Goal: Information Seeking & Learning: Learn about a topic

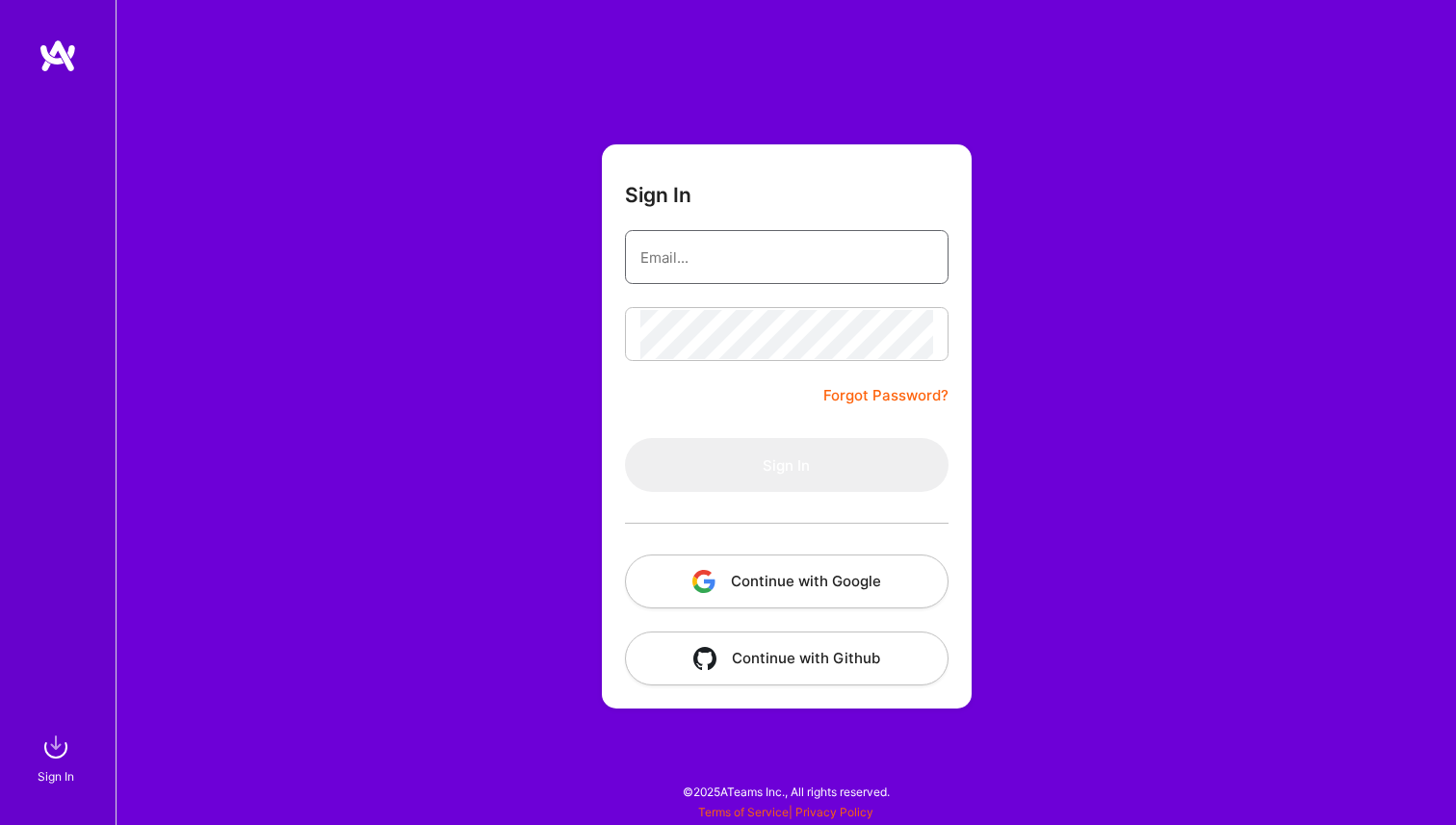
type input "[DOMAIN_NAME][EMAIL_ADDRESS][DOMAIN_NAME]"
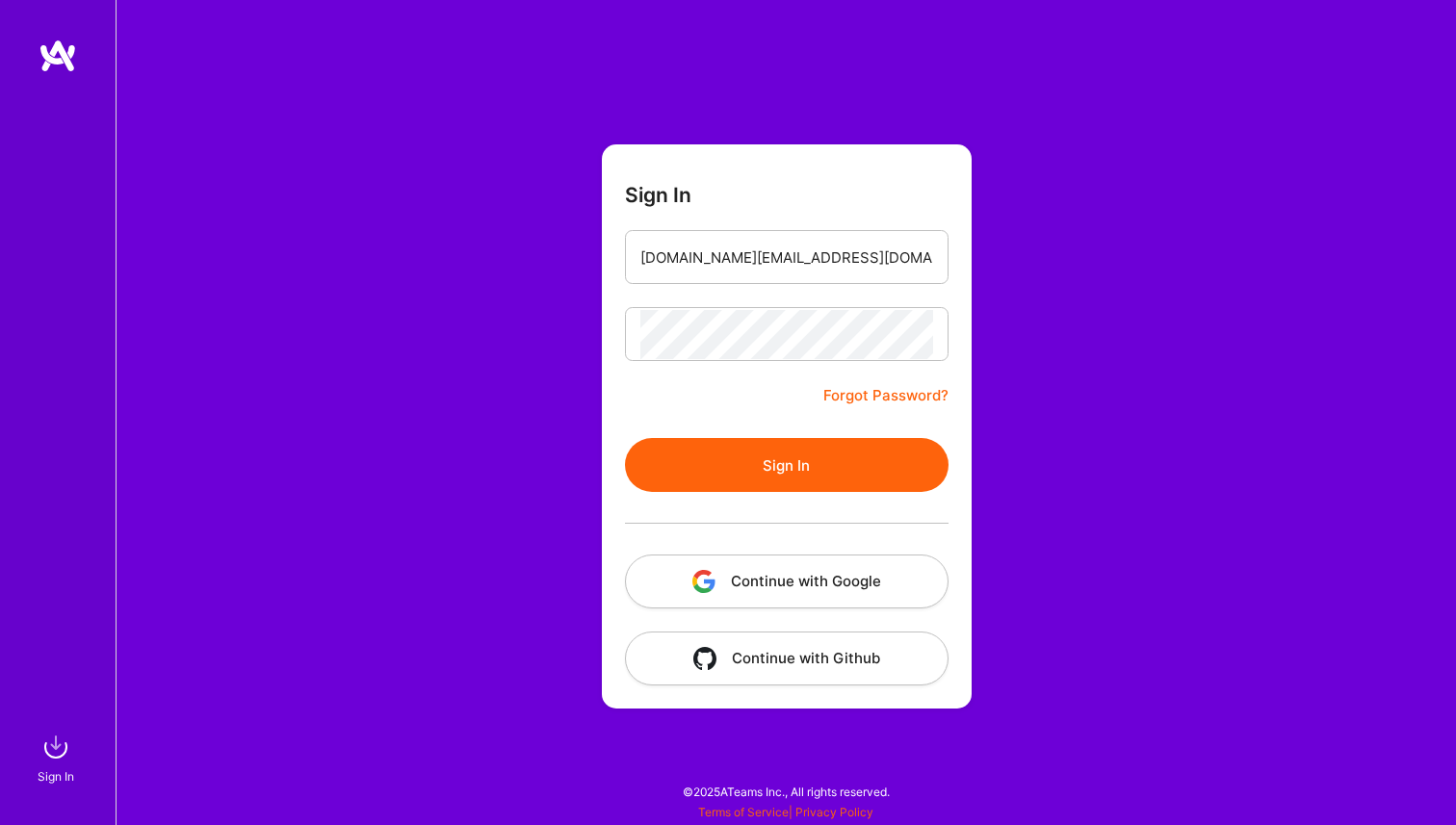
click at [625, 438] on button "Sign In" at bounding box center [787, 465] width 324 height 54
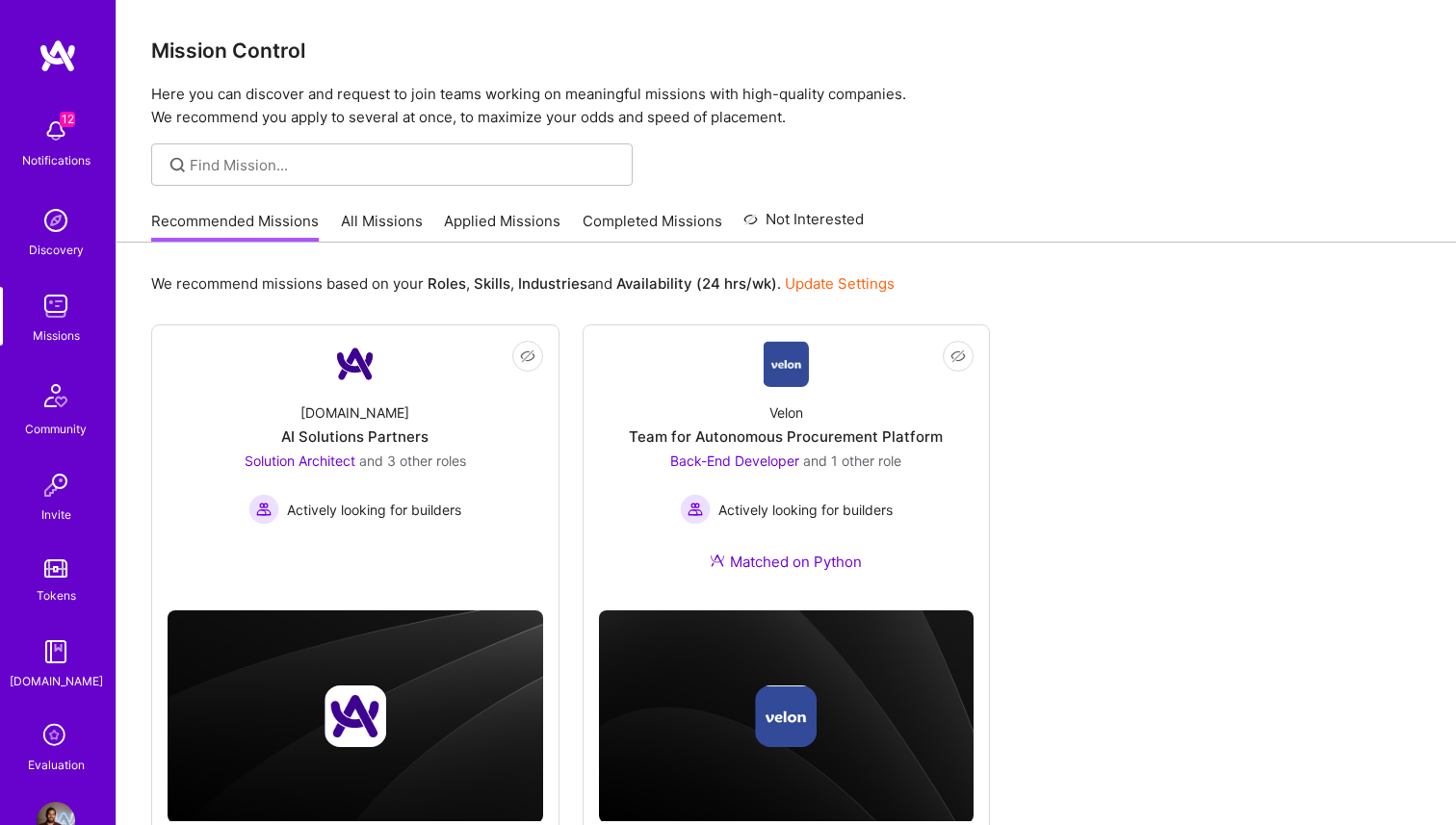
click at [56, 218] on img at bounding box center [55, 220] width 38 height 38
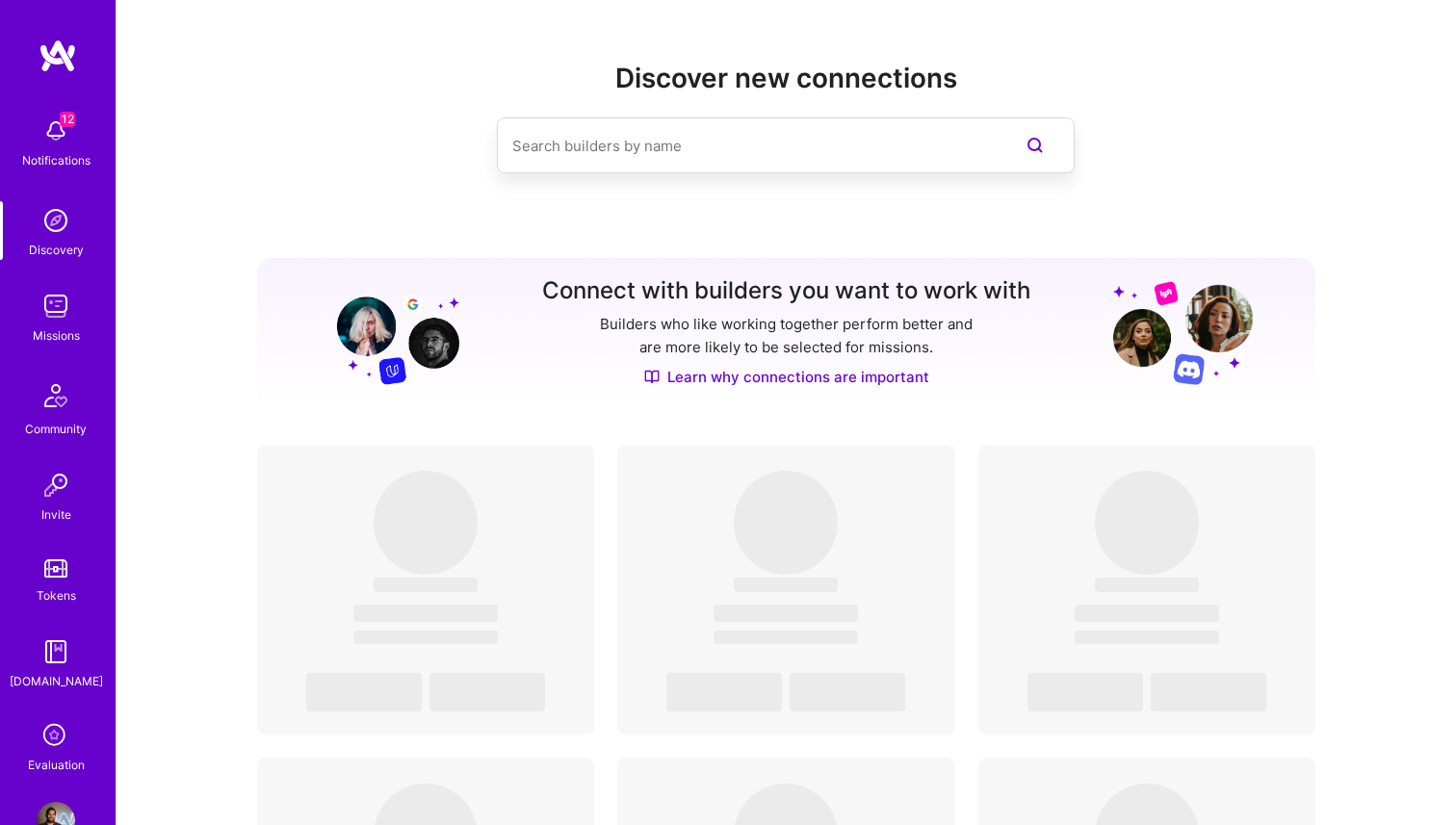
click at [85, 339] on link "Missions" at bounding box center [55, 317] width 119 height 59
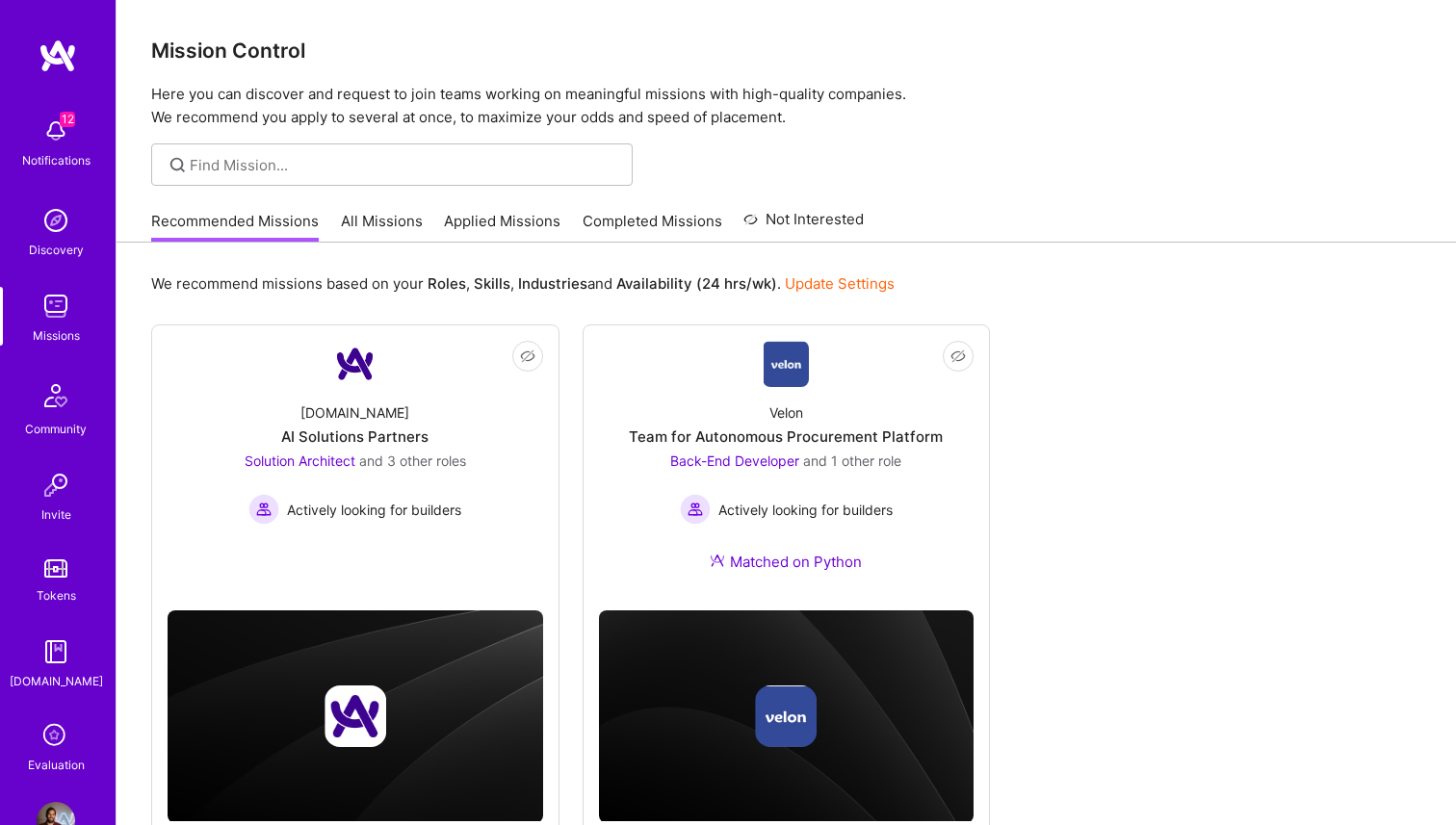
click at [324, 213] on div "Recommended Missions All Missions Applied Missions Completed Missions Not Inter…" at bounding box center [507, 221] width 713 height 41
click at [347, 215] on link "All Missions" at bounding box center [381, 227] width 82 height 32
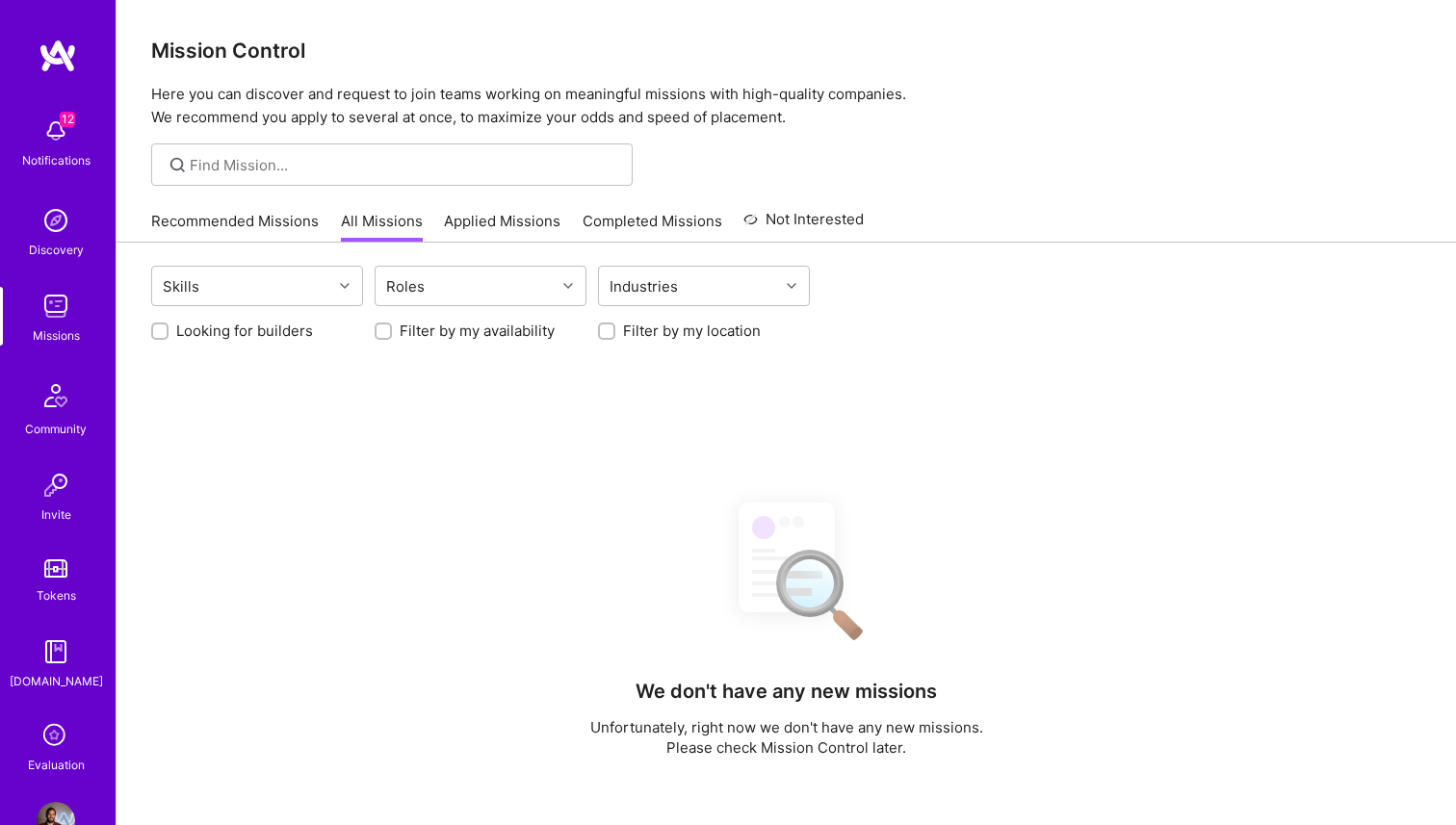
click at [355, 218] on link "All Missions" at bounding box center [381, 227] width 82 height 32
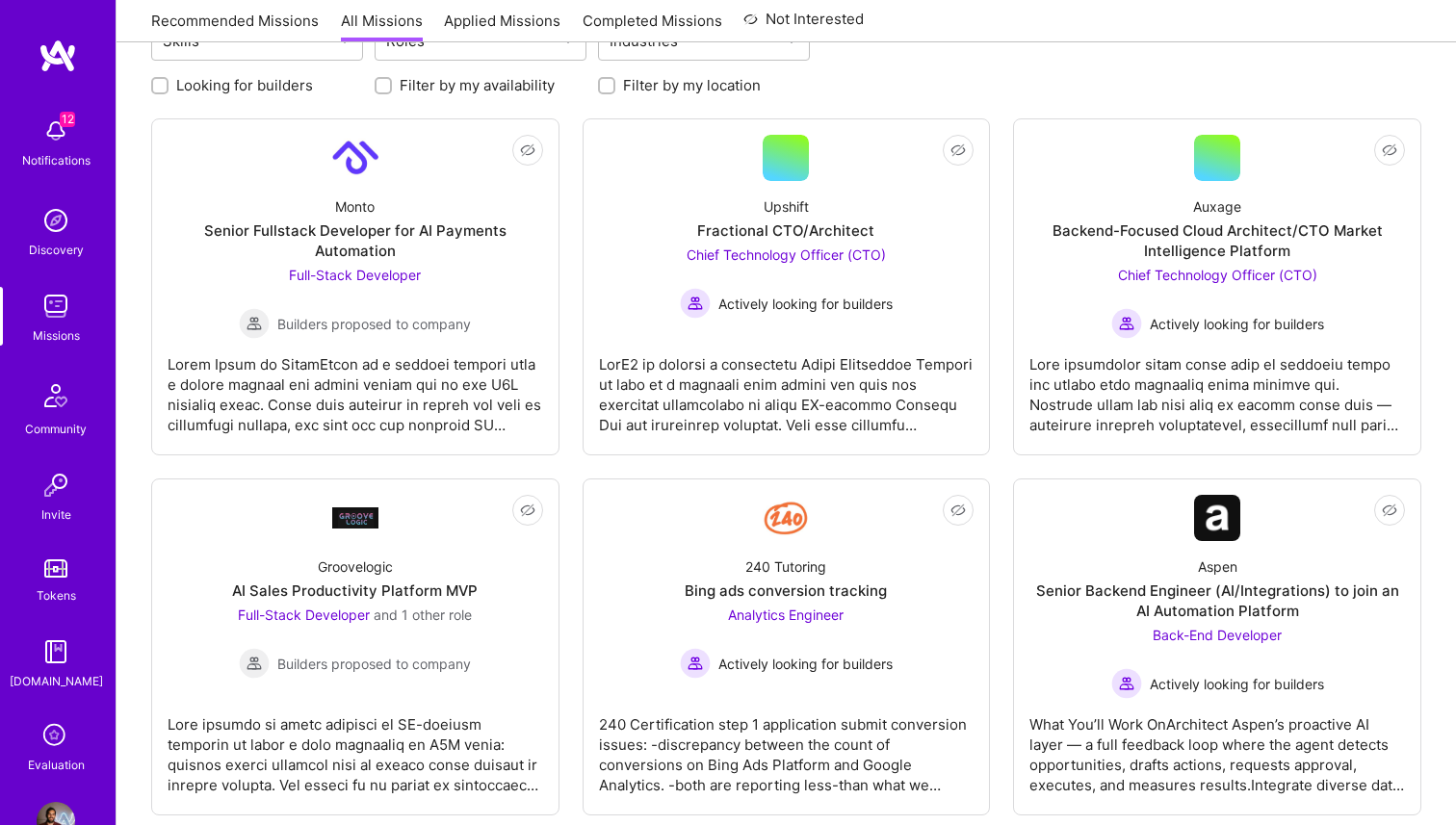
scroll to position [242, 0]
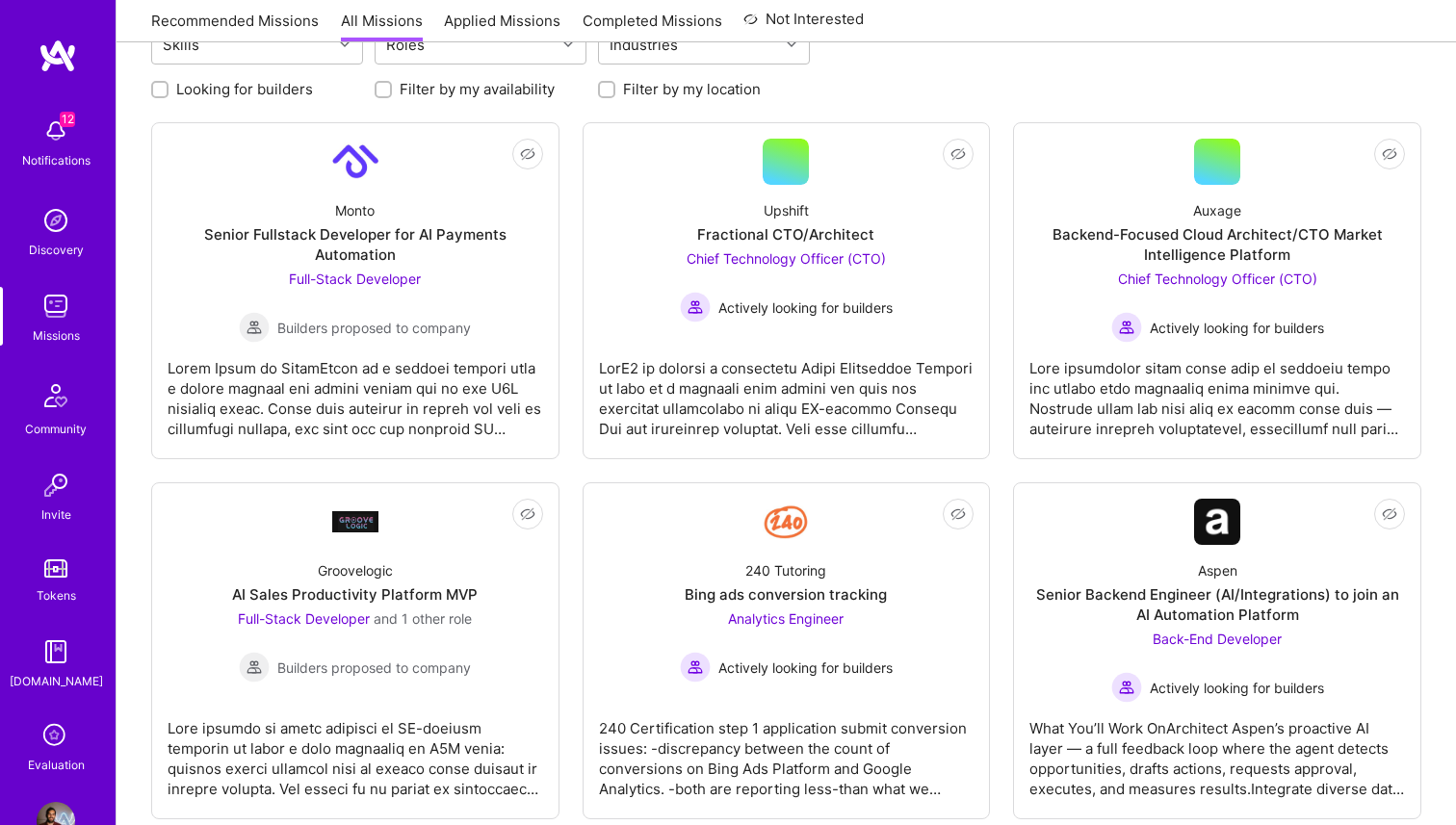
click at [1177, 36] on div "Recommended Missions All Missions Applied Missions Completed Missions Not Inter…" at bounding box center [786, 21] width 1270 height 41
click at [1181, 17] on div "Recommended Missions All Missions Applied Missions Completed Missions Not Inter…" at bounding box center [786, 21] width 1270 height 41
click at [1180, 74] on div "Looking for builders Filter by my availability Filter by my location" at bounding box center [786, 84] width 1270 height 30
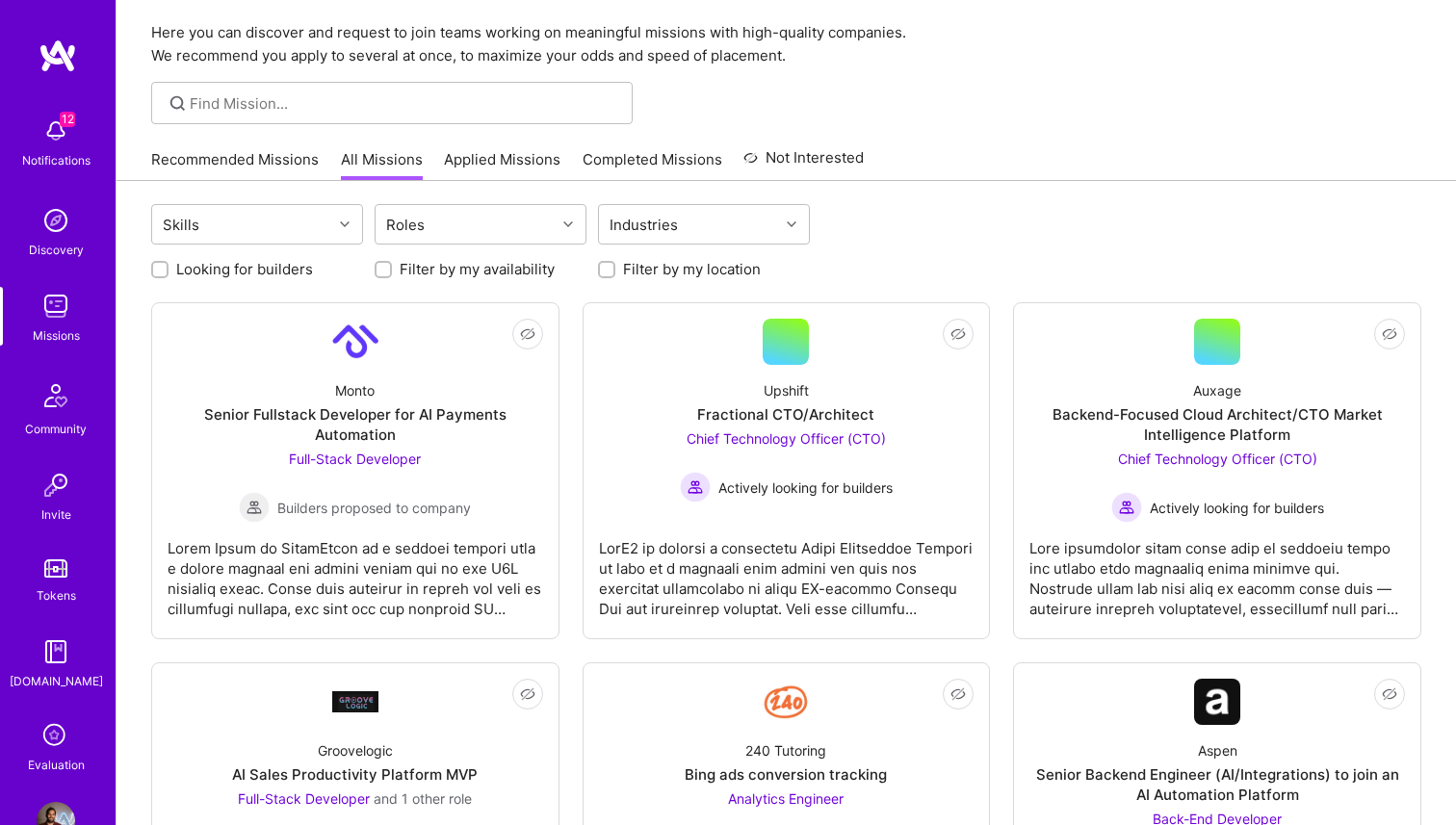
scroll to position [58, 0]
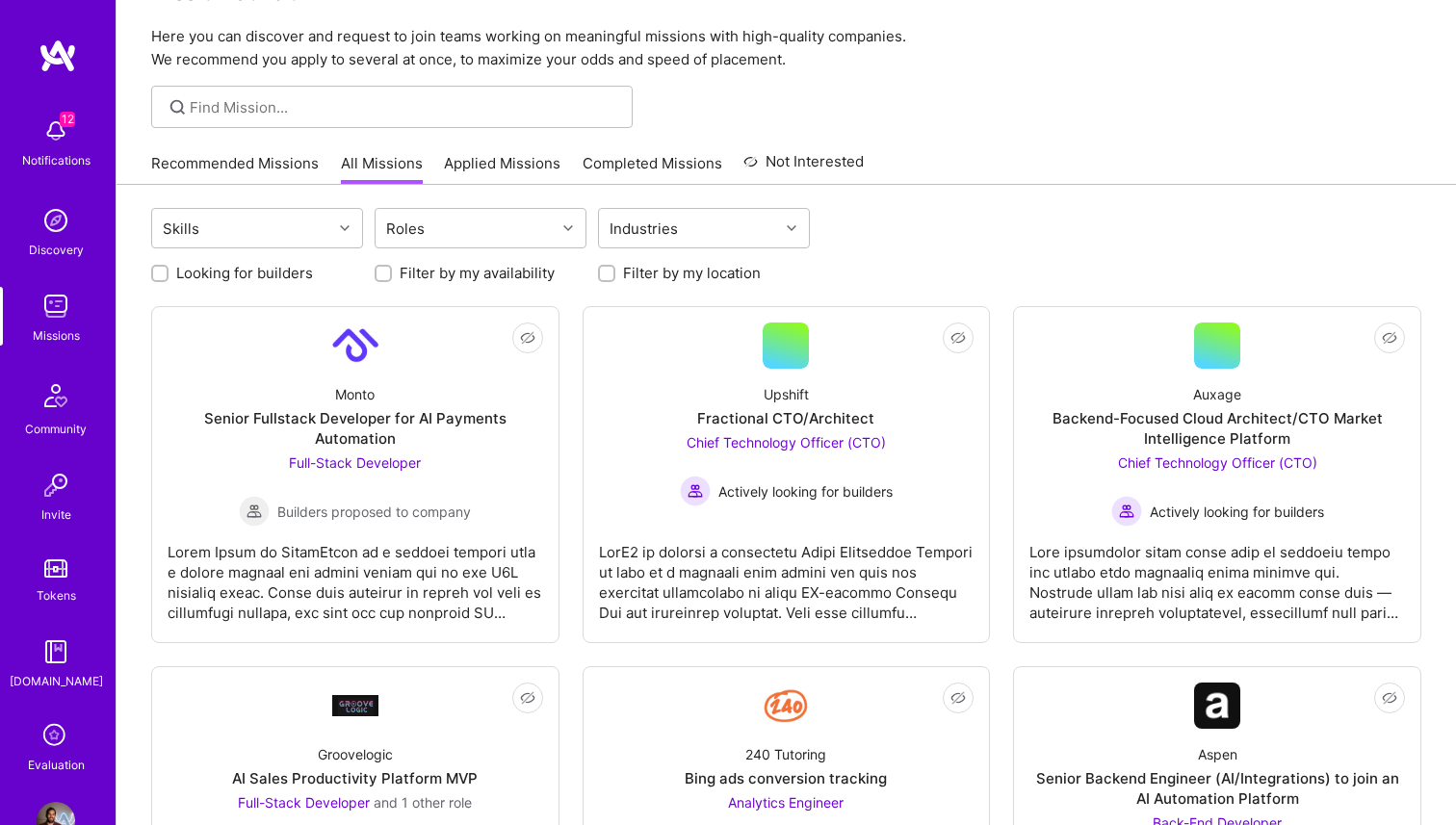
click at [1177, 267] on div "Looking for builders Filter by my availability Filter by my location" at bounding box center [786, 268] width 1270 height 30
click at [1183, 402] on div "Auxage Backend-Focused Cloud Architect/CTO Market Intelligence Platform Chief T…" at bounding box center [1217, 448] width 376 height 158
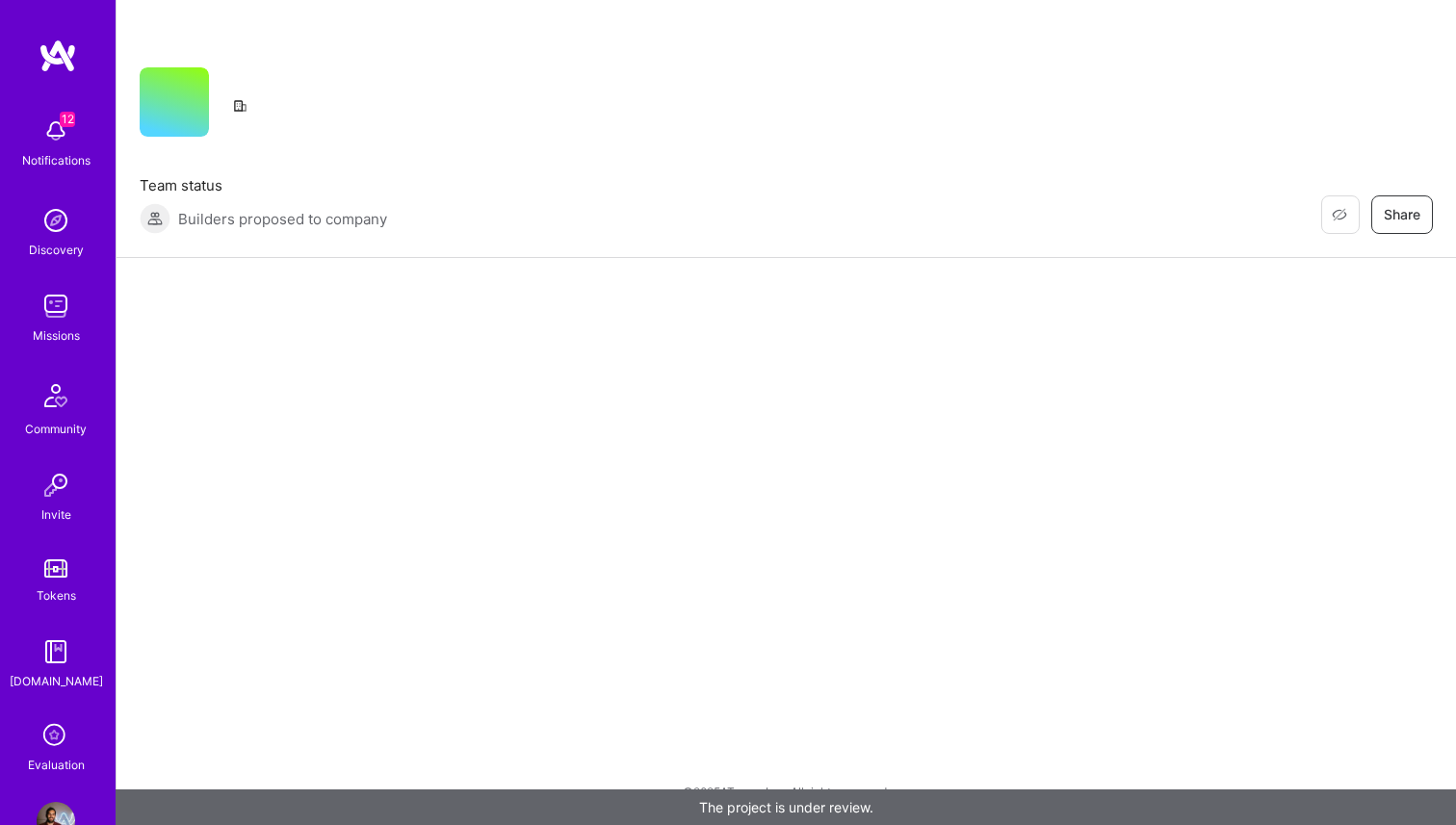
click at [1183, 148] on div "Restore Not Interested Share Team status Builders proposed to company Restore N…" at bounding box center [786, 129] width 1340 height 259
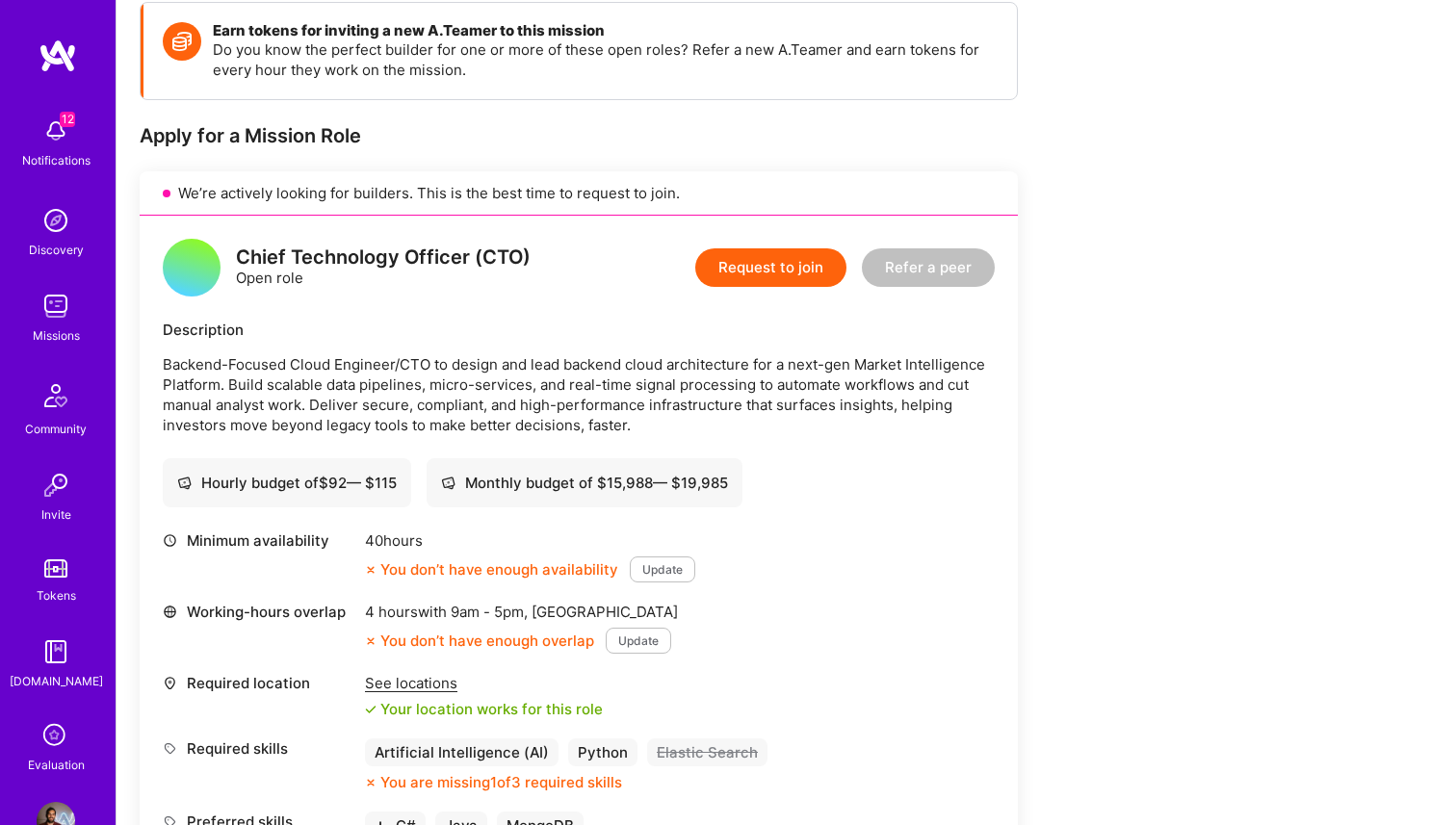
scroll to position [283, 0]
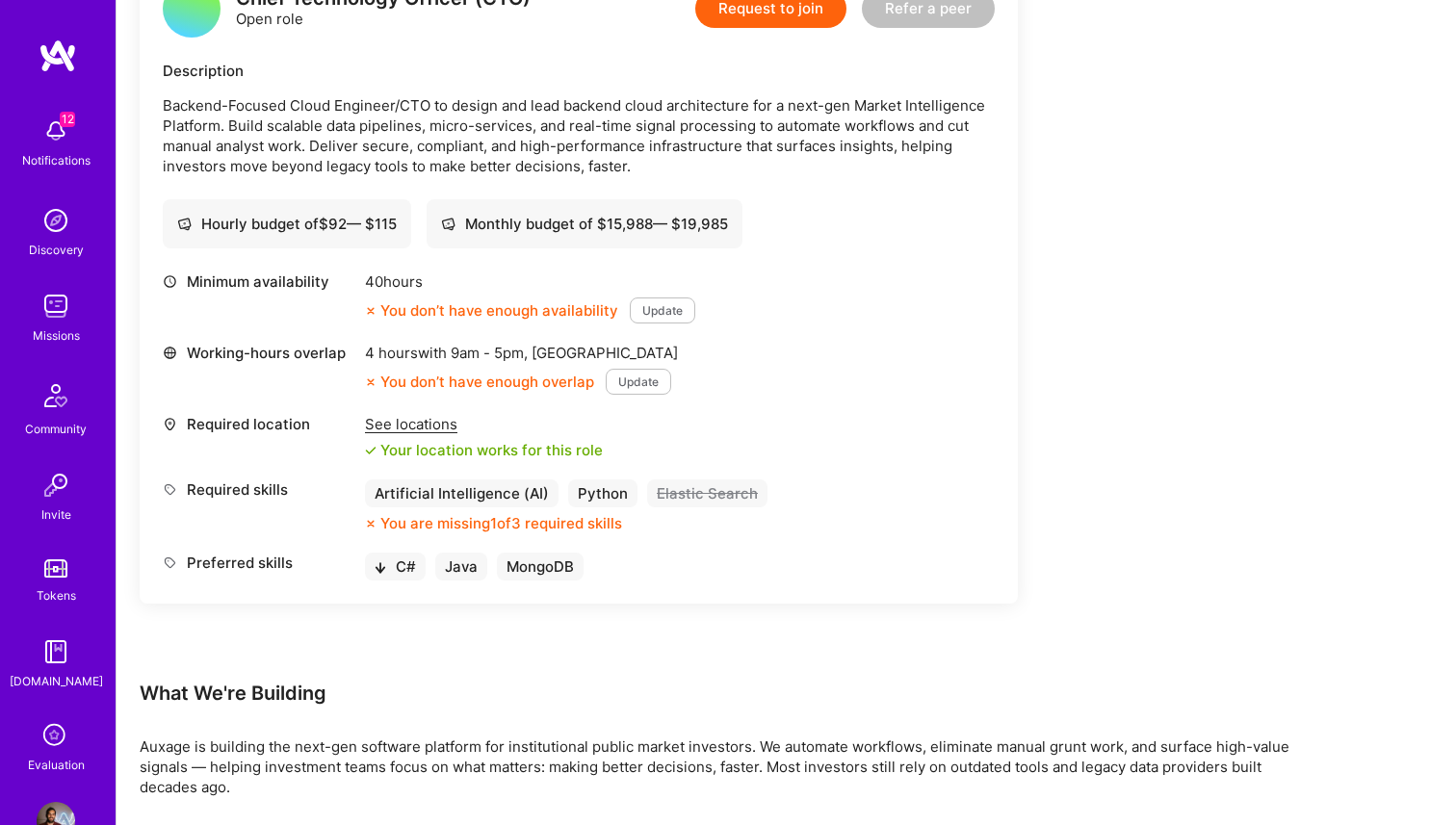
click at [1218, 443] on div "Earn tokens for inviting a new [PERSON_NAME] to this mission Do you know the pe…" at bounding box center [717, 654] width 1156 height 1825
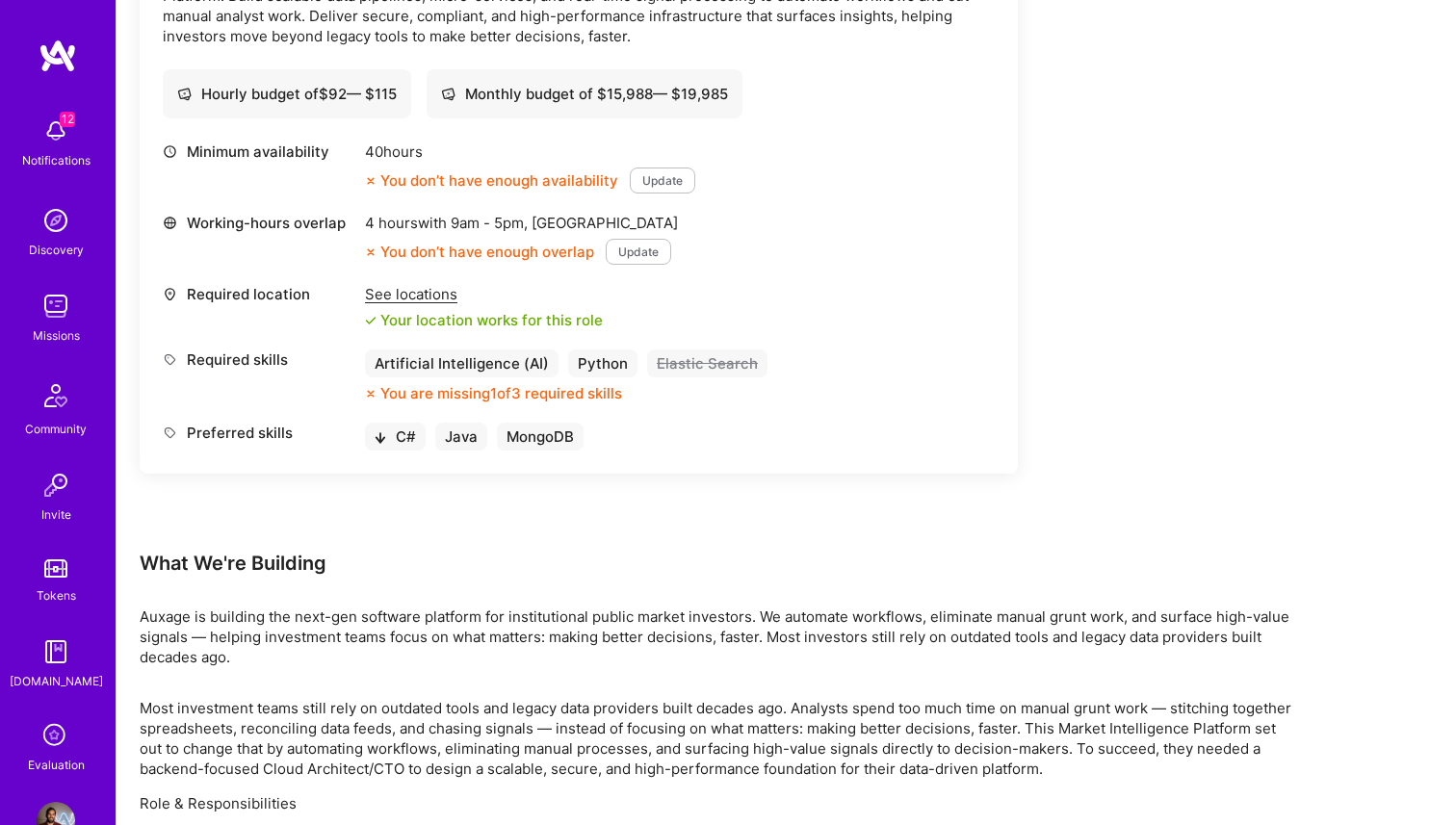
click at [1218, 443] on div "Earn tokens for inviting a new [PERSON_NAME] to this mission Do you know the pe…" at bounding box center [717, 525] width 1156 height 1825
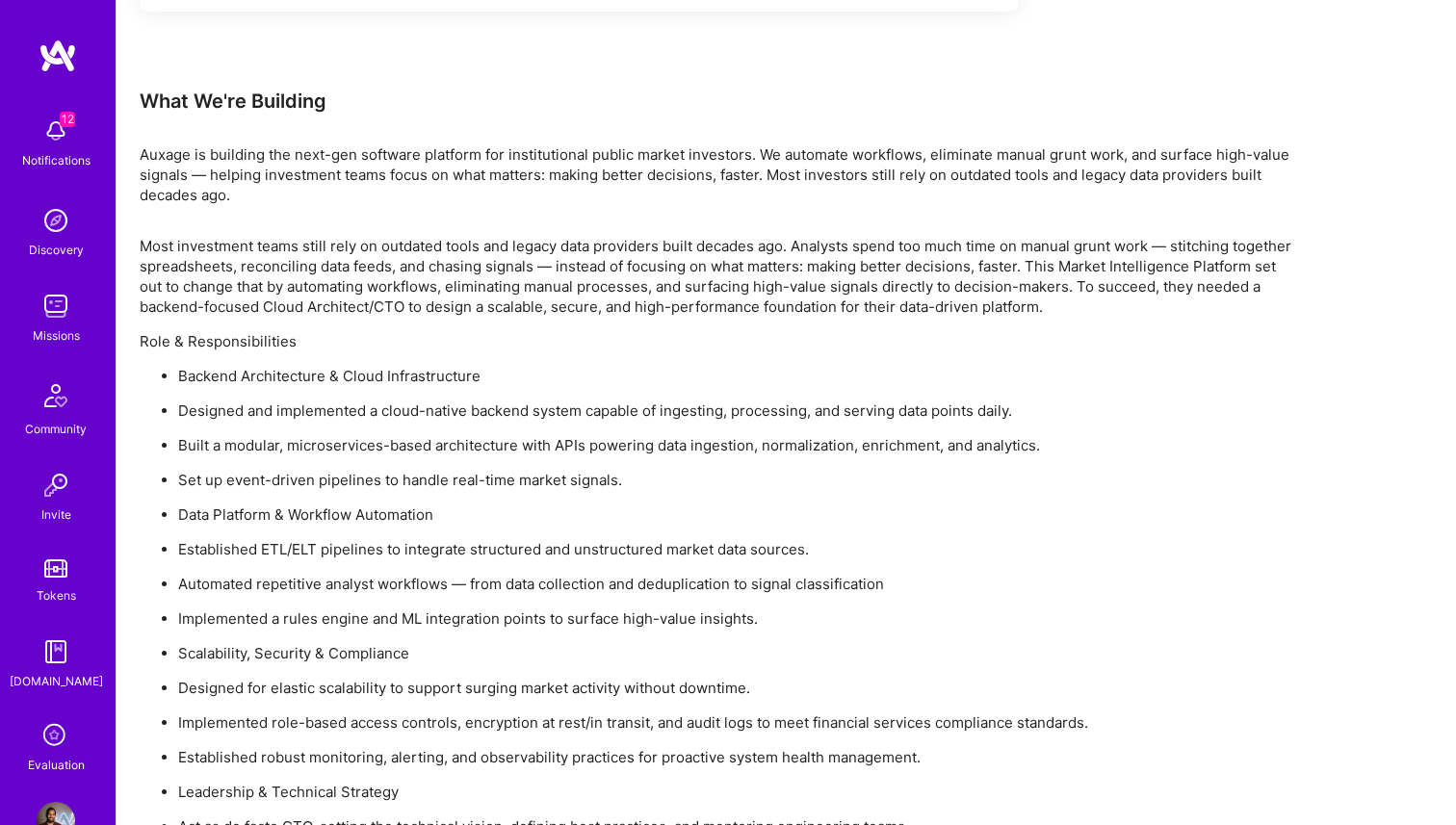
click at [1211, 433] on ul "Backend Architecture & Cloud Infrastructure Designed and implemented a cloud-na…" at bounding box center [717, 636] width 1156 height 540
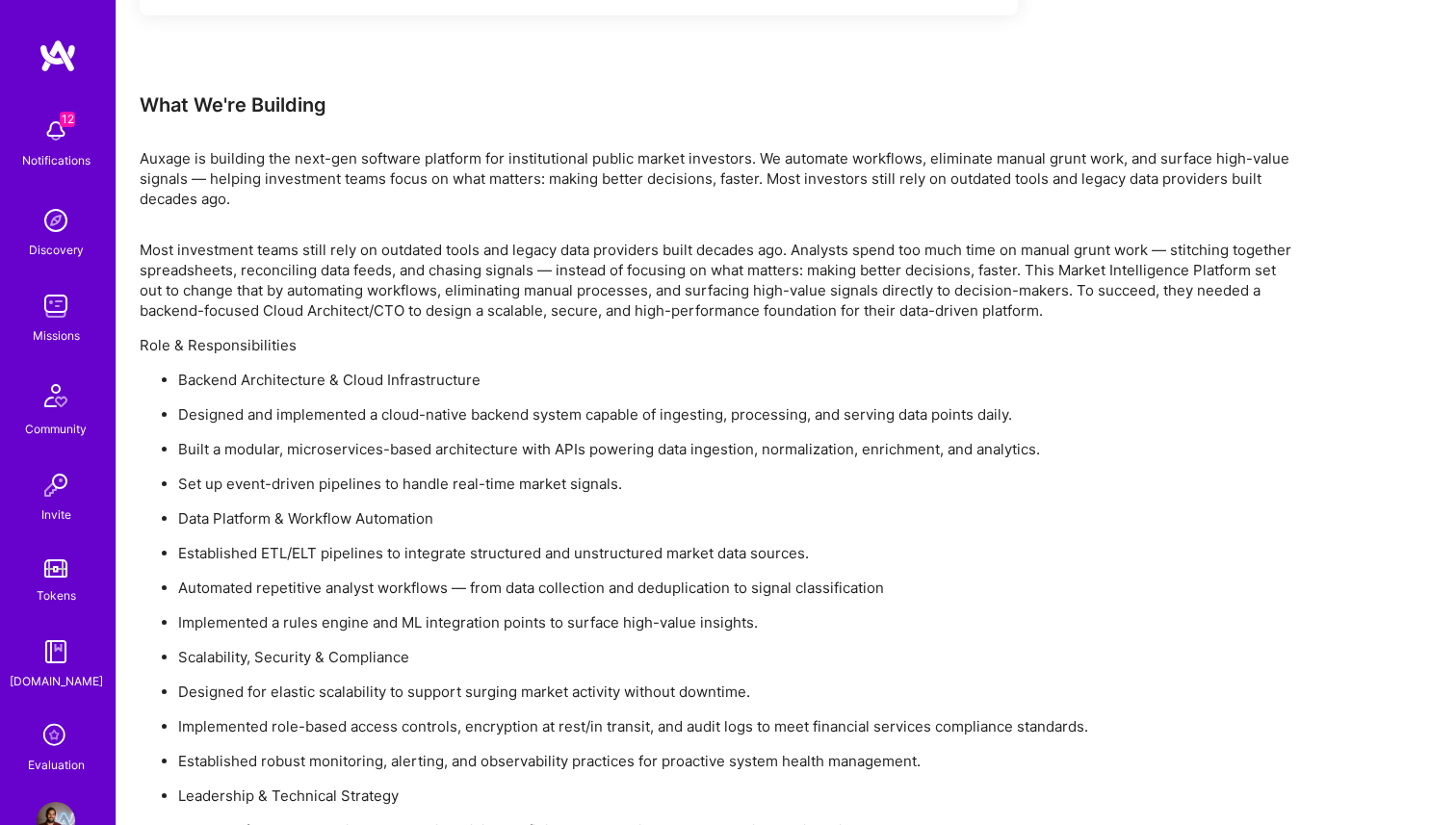
click at [1211, 433] on ul "Backend Architecture & Cloud Infrastructure Designed and implemented a cloud-na…" at bounding box center [717, 639] width 1156 height 540
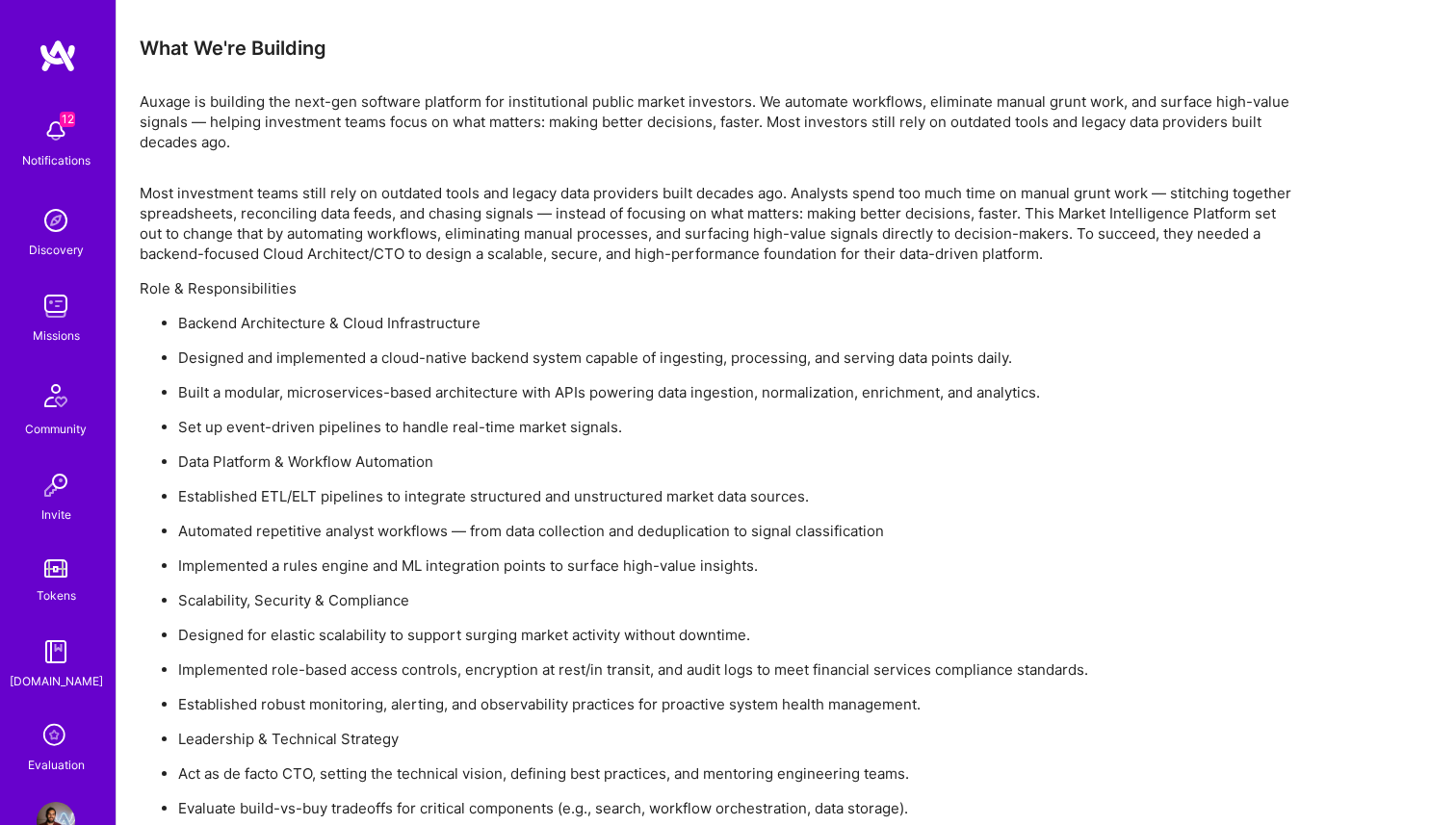
scroll to position [1184, 0]
click at [1094, 350] on p "Designed and implemented a cloud-native backend system capable of ingesting, pr…" at bounding box center [737, 356] width 1117 height 20
click at [1207, 364] on p "Designed and implemented a cloud-native backend system capable of ingesting, pr…" at bounding box center [737, 356] width 1117 height 20
click at [140, 104] on p "Auxage is building the next-gen software platform for institutional public mark…" at bounding box center [717, 120] width 1156 height 60
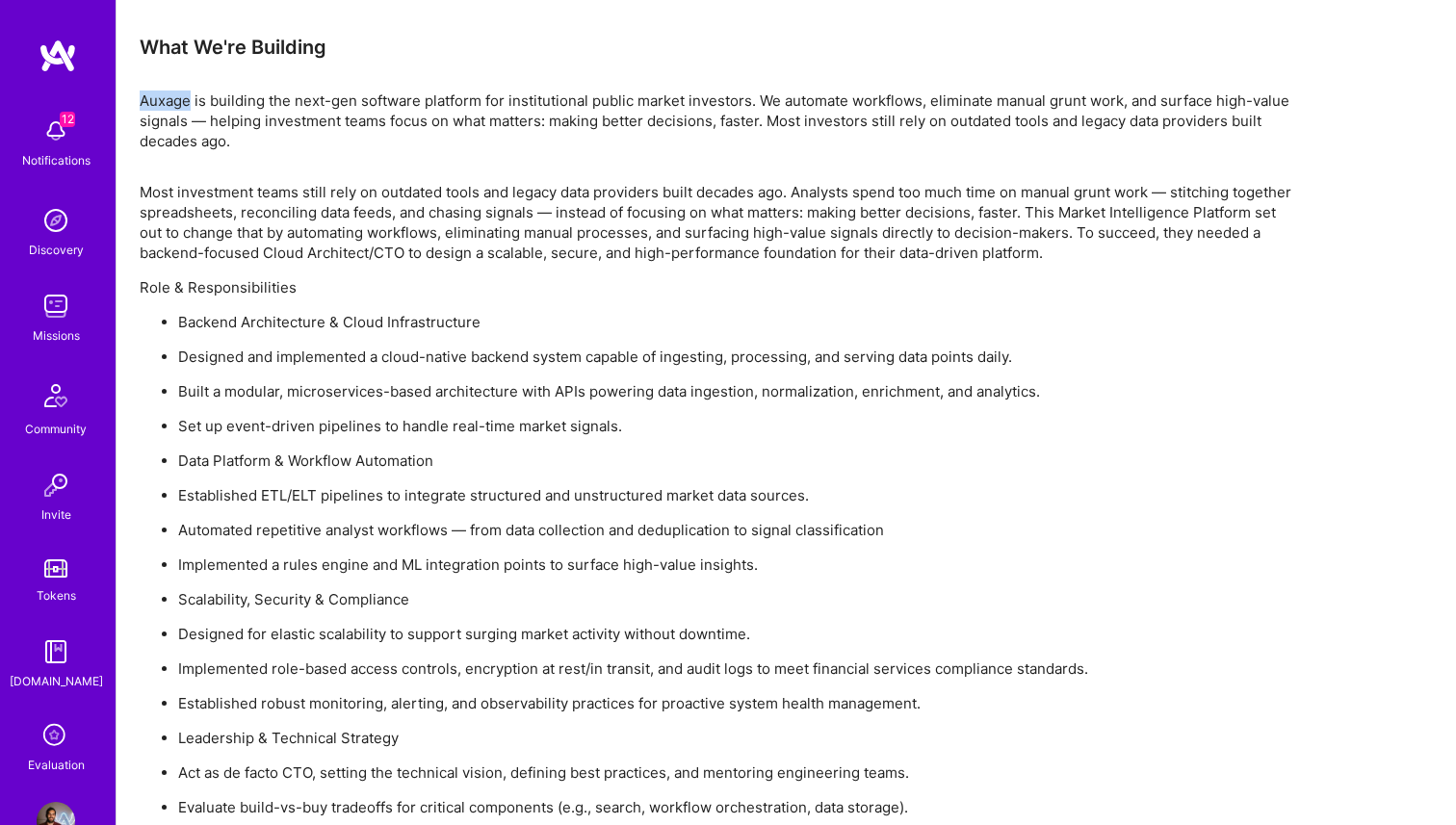
copy p "Auxage"
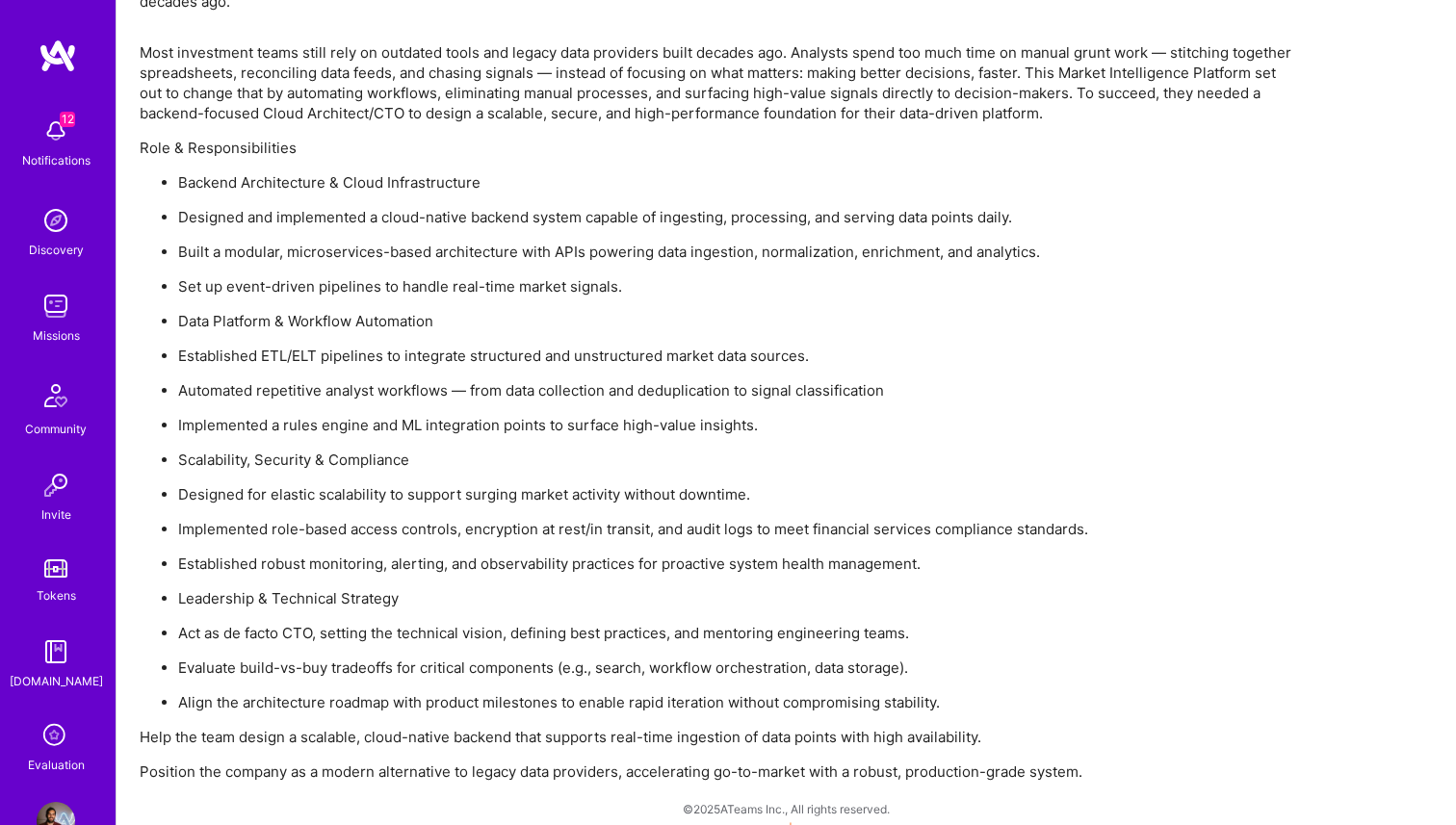
scroll to position [1341, 0]
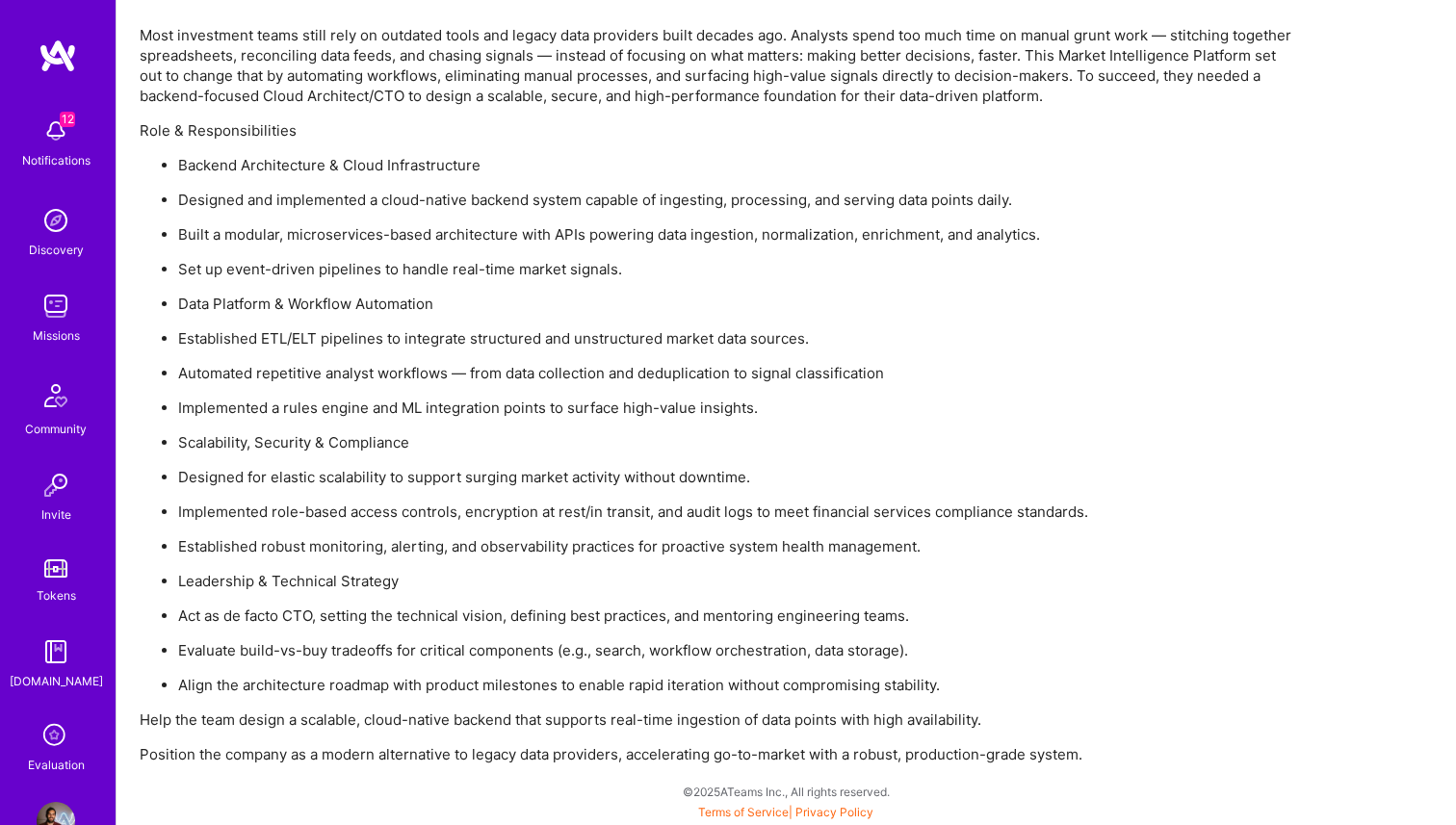
click at [807, 135] on p "Role & Responsibilities" at bounding box center [717, 130] width 1156 height 20
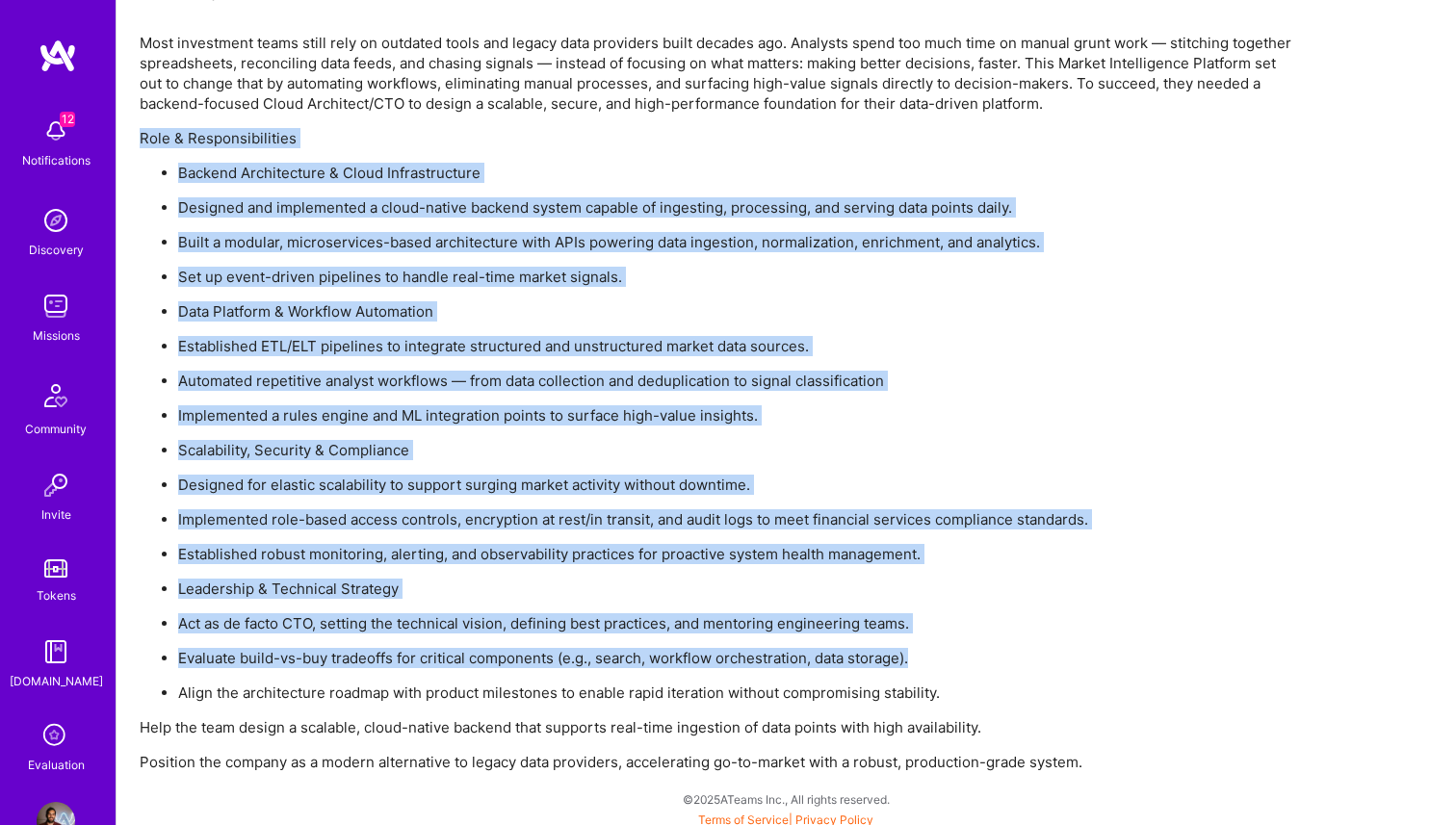
scroll to position [1319, 0]
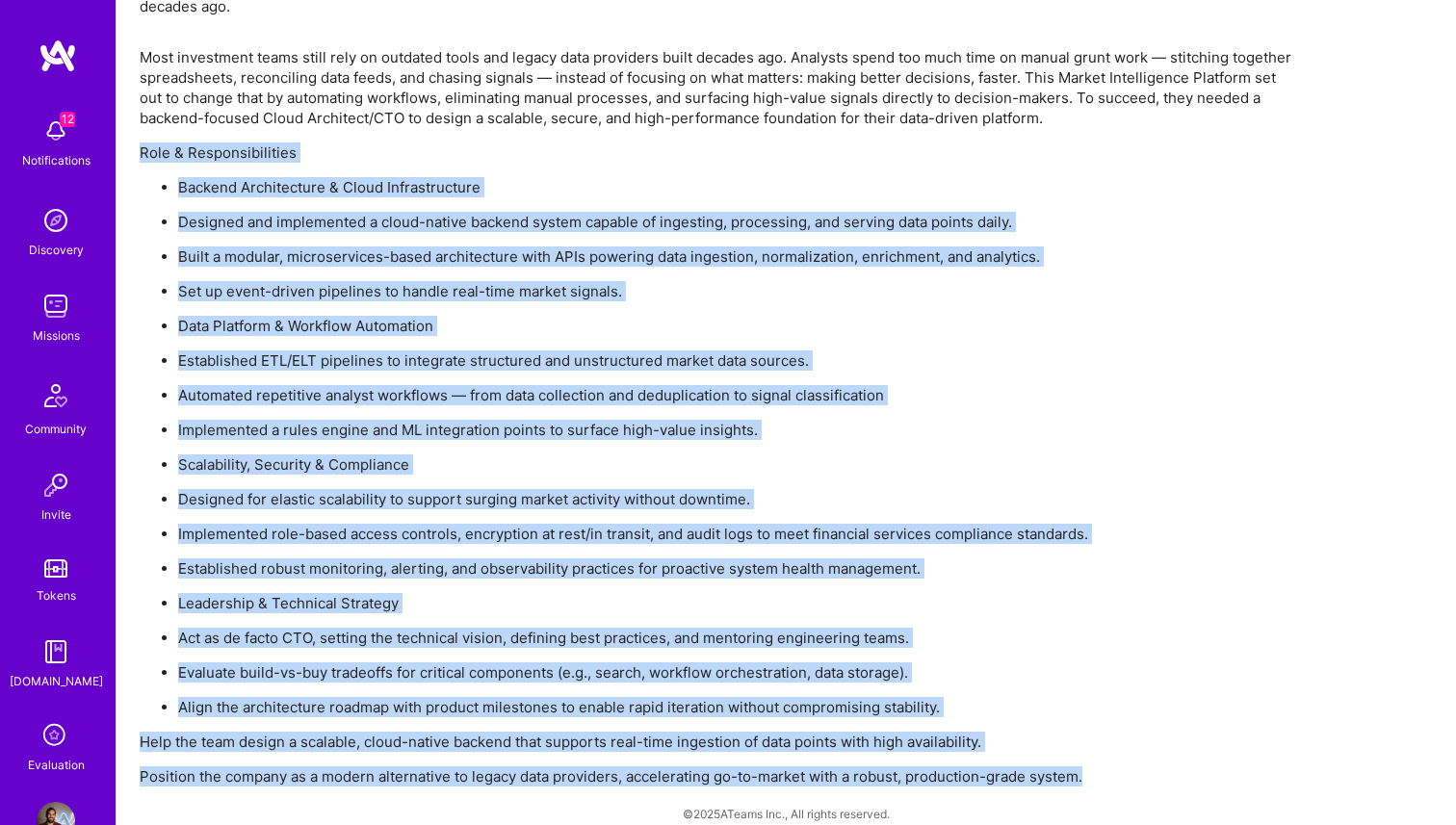
drag, startPoint x: 791, startPoint y: 109, endPoint x: 1179, endPoint y: 806, distance: 797.7
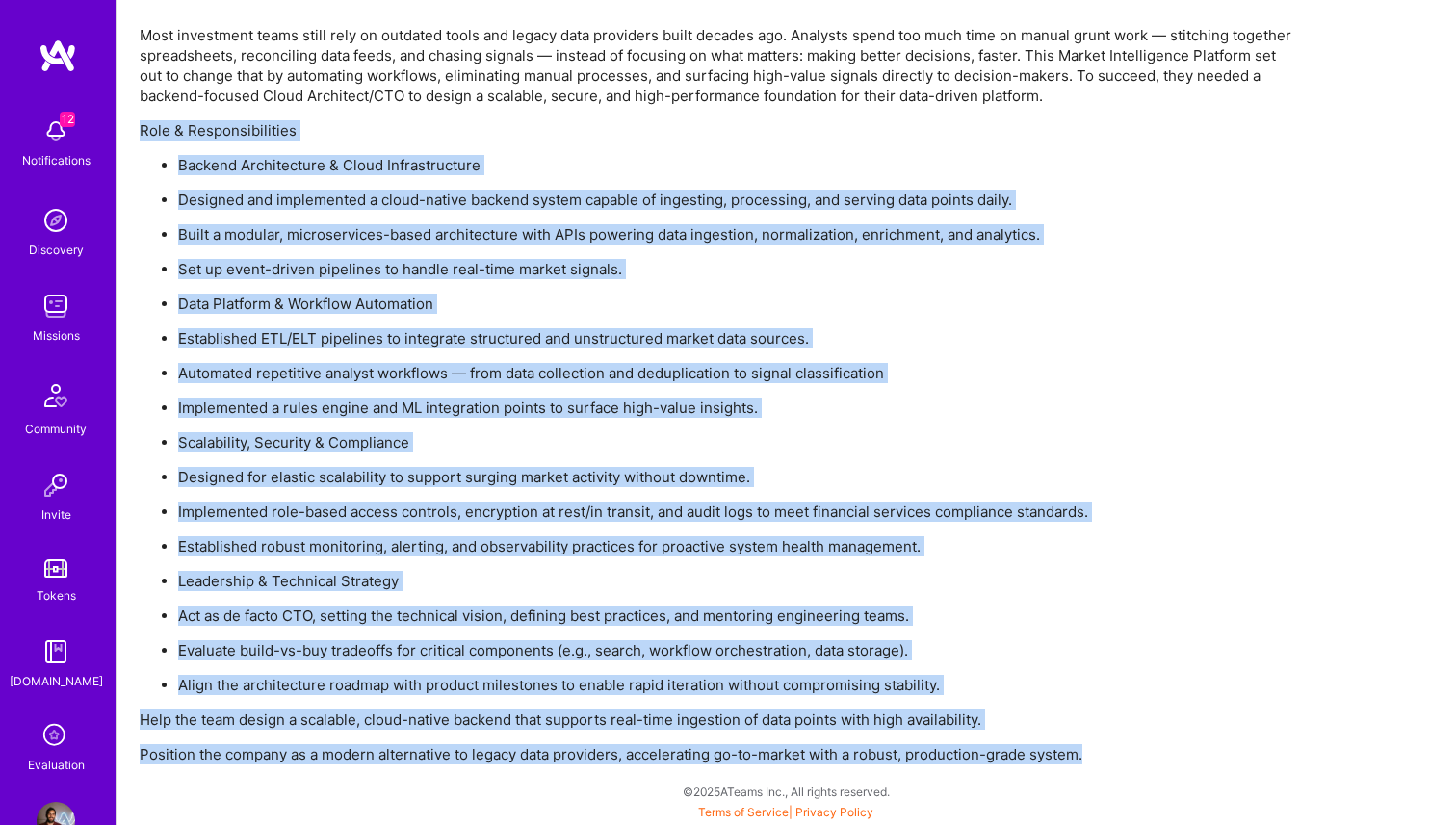
click at [1222, 385] on ul "Backend Architecture & Cloud Infrastructure Designed and implemented a cloud-na…" at bounding box center [717, 424] width 1156 height 540
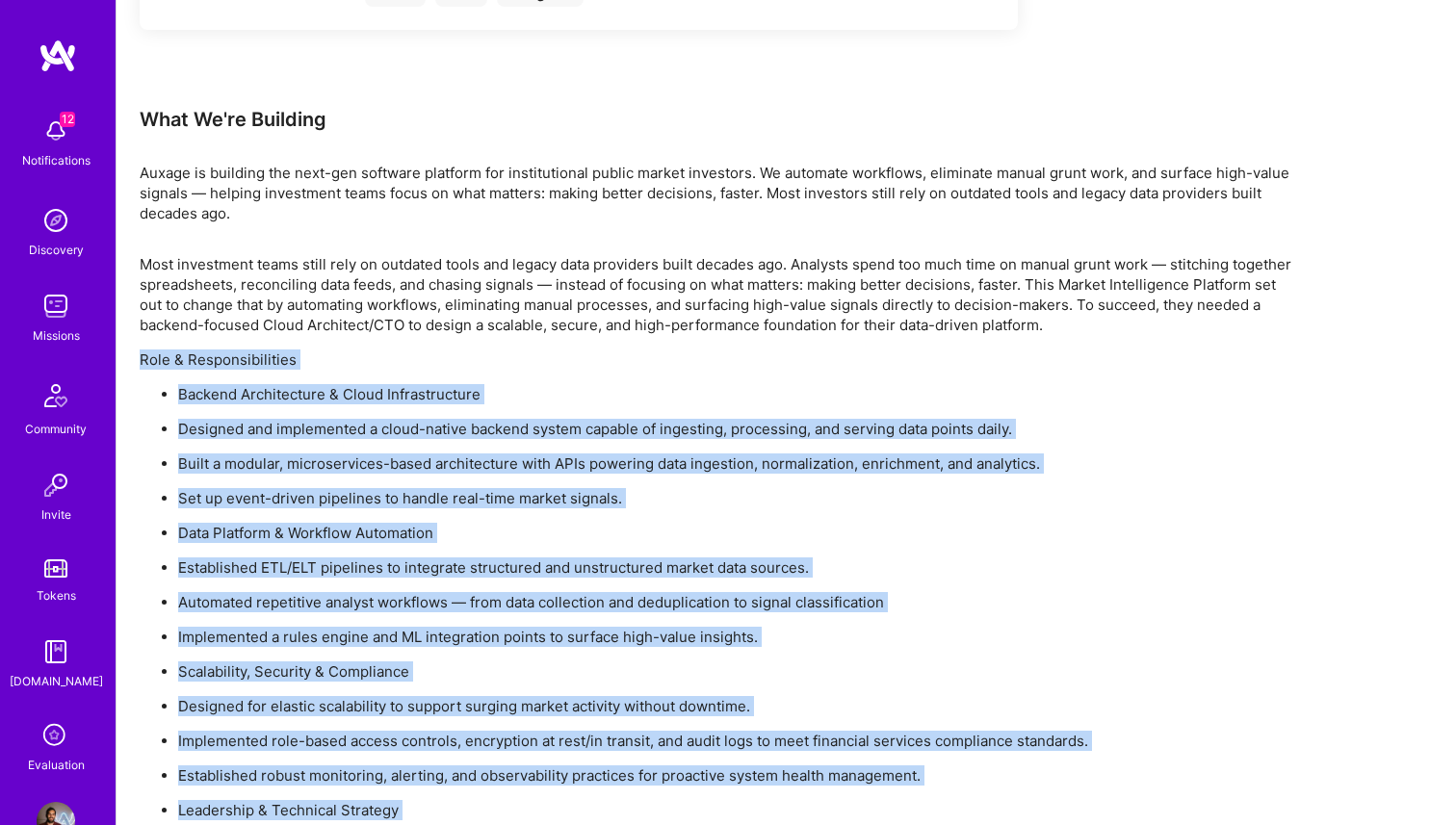
click at [1222, 385] on p "Backend Architecture & Cloud Infrastructure" at bounding box center [737, 394] width 1117 height 20
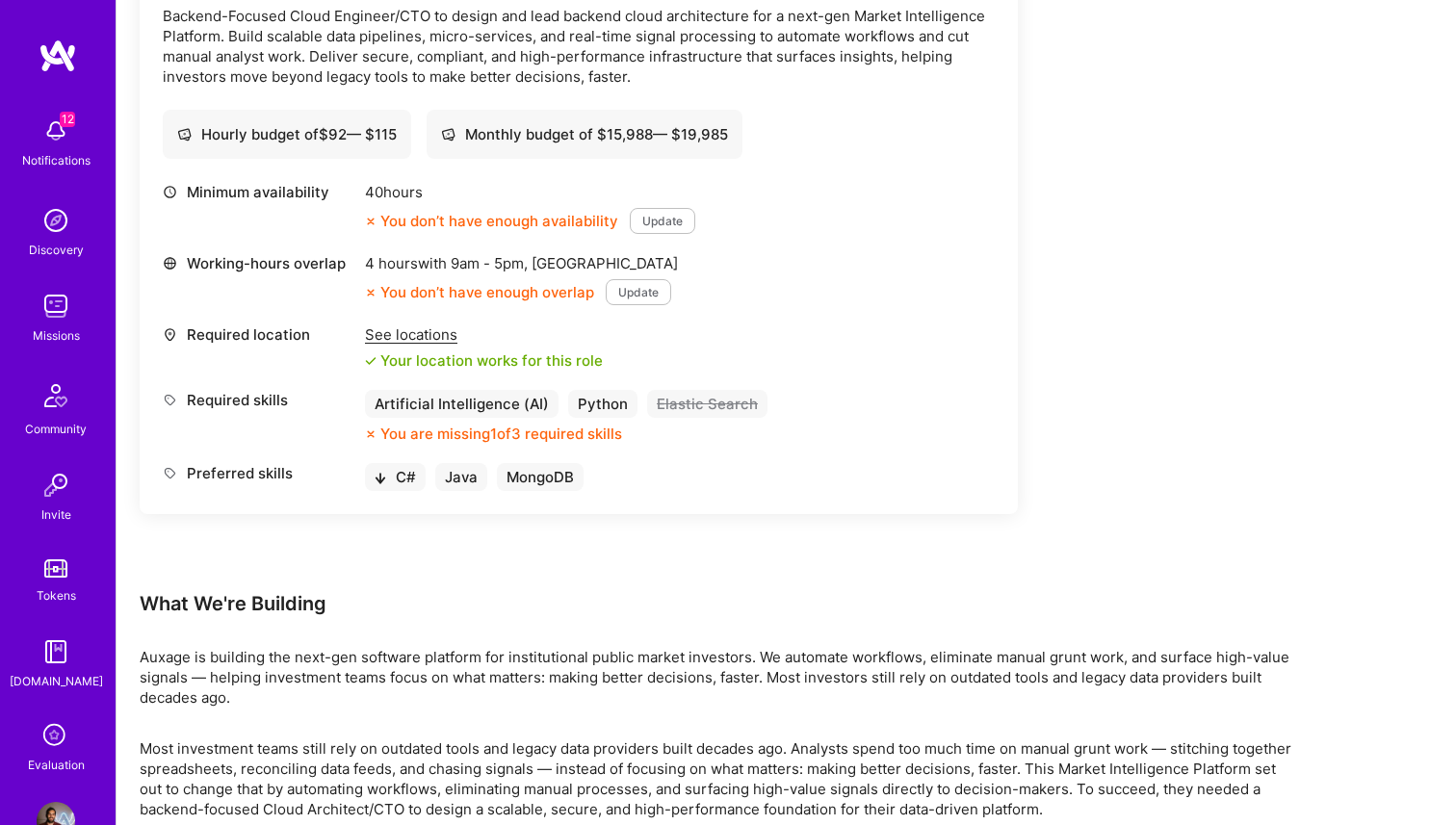
scroll to position [487, 0]
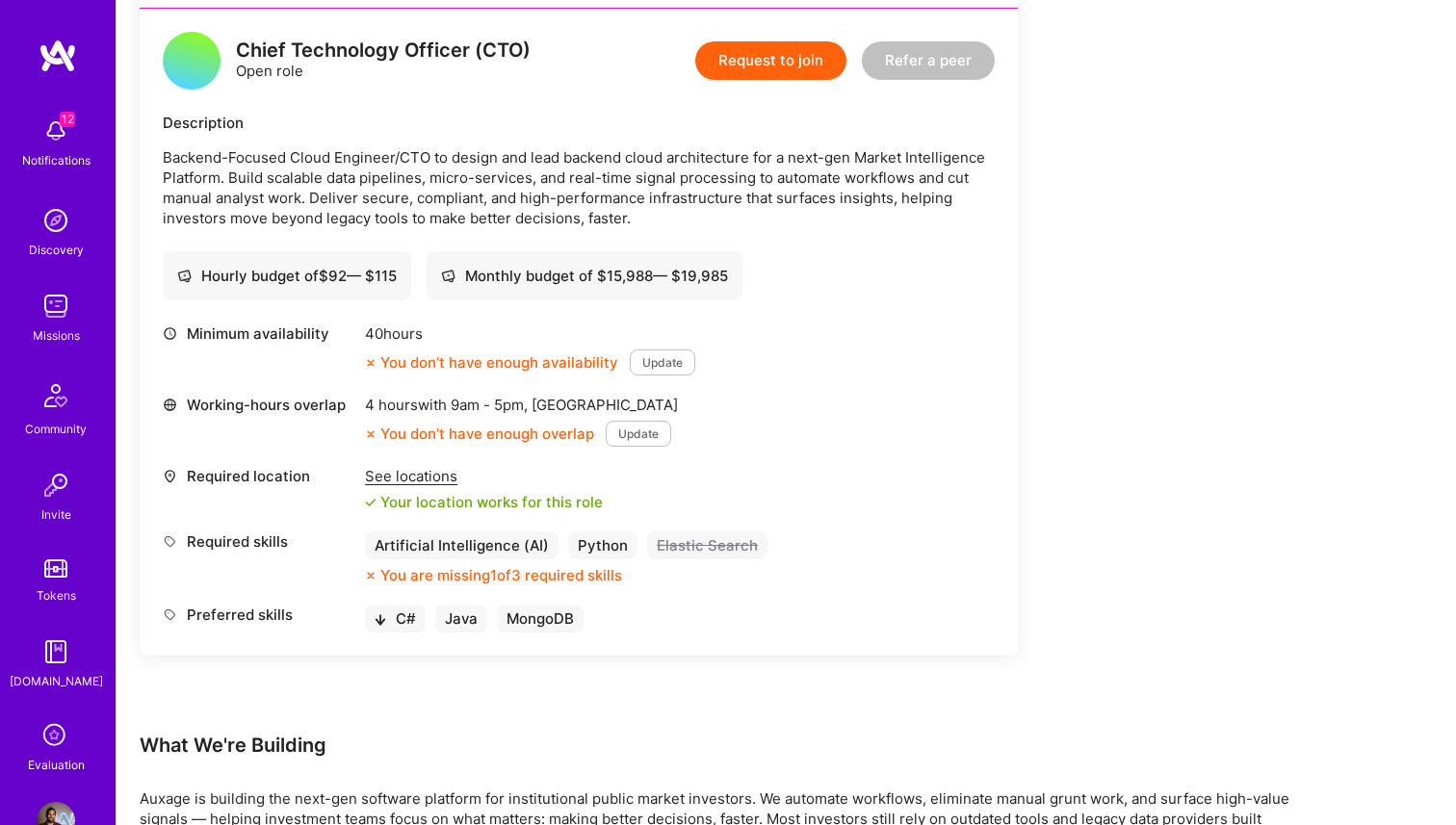
click at [801, 686] on div "Earn tokens for inviting a new [PERSON_NAME] to this mission Do you know the pe…" at bounding box center [578, 263] width 879 height 938
click at [725, 719] on div "Earn tokens for inviting a new [PERSON_NAME] to this mission Do you know the pe…" at bounding box center [578, 263] width 879 height 938
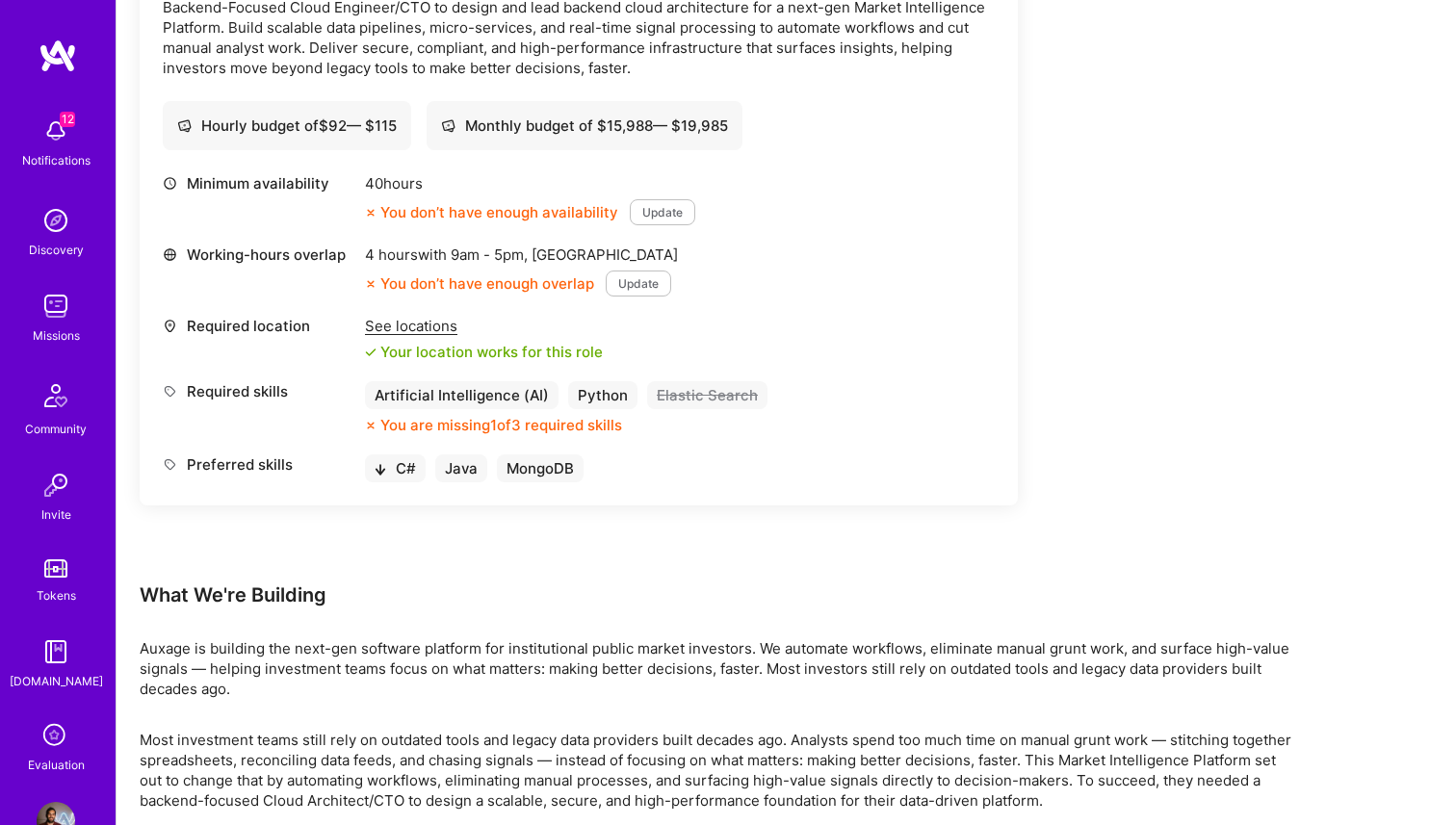
scroll to position [640, 0]
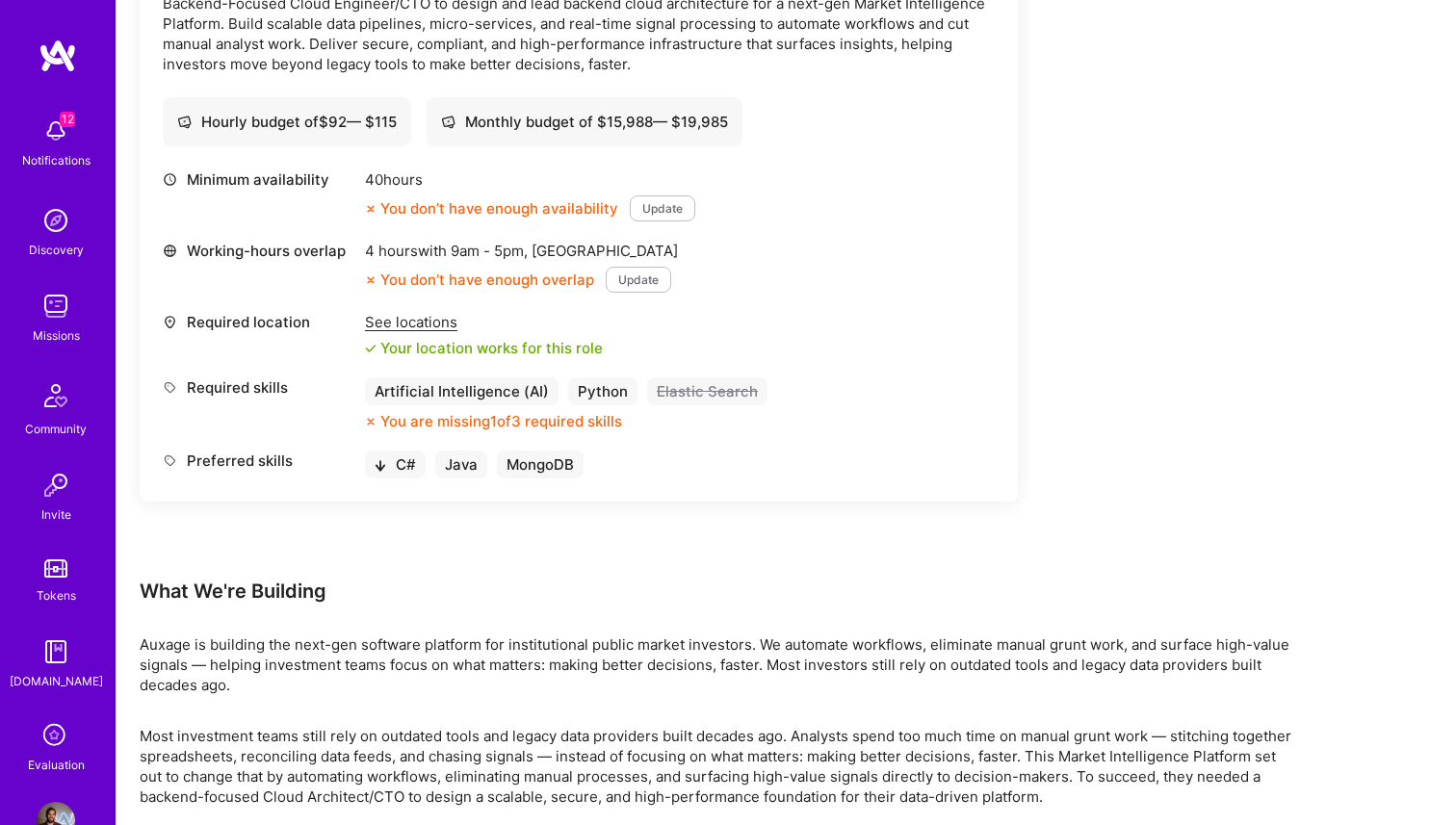
click at [698, 578] on div "What We're Building" at bounding box center [717, 590] width 1156 height 25
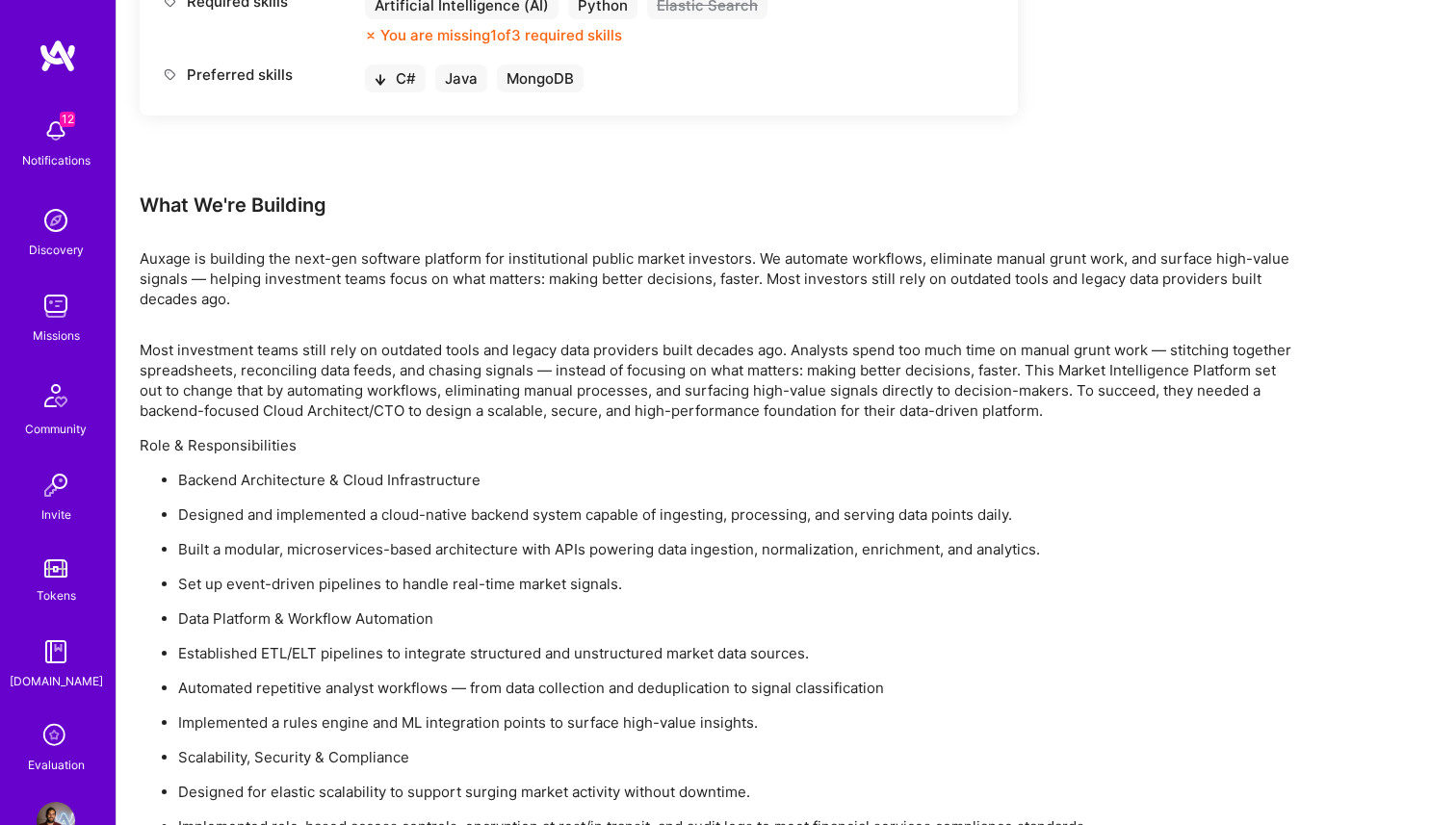
scroll to position [1011, 0]
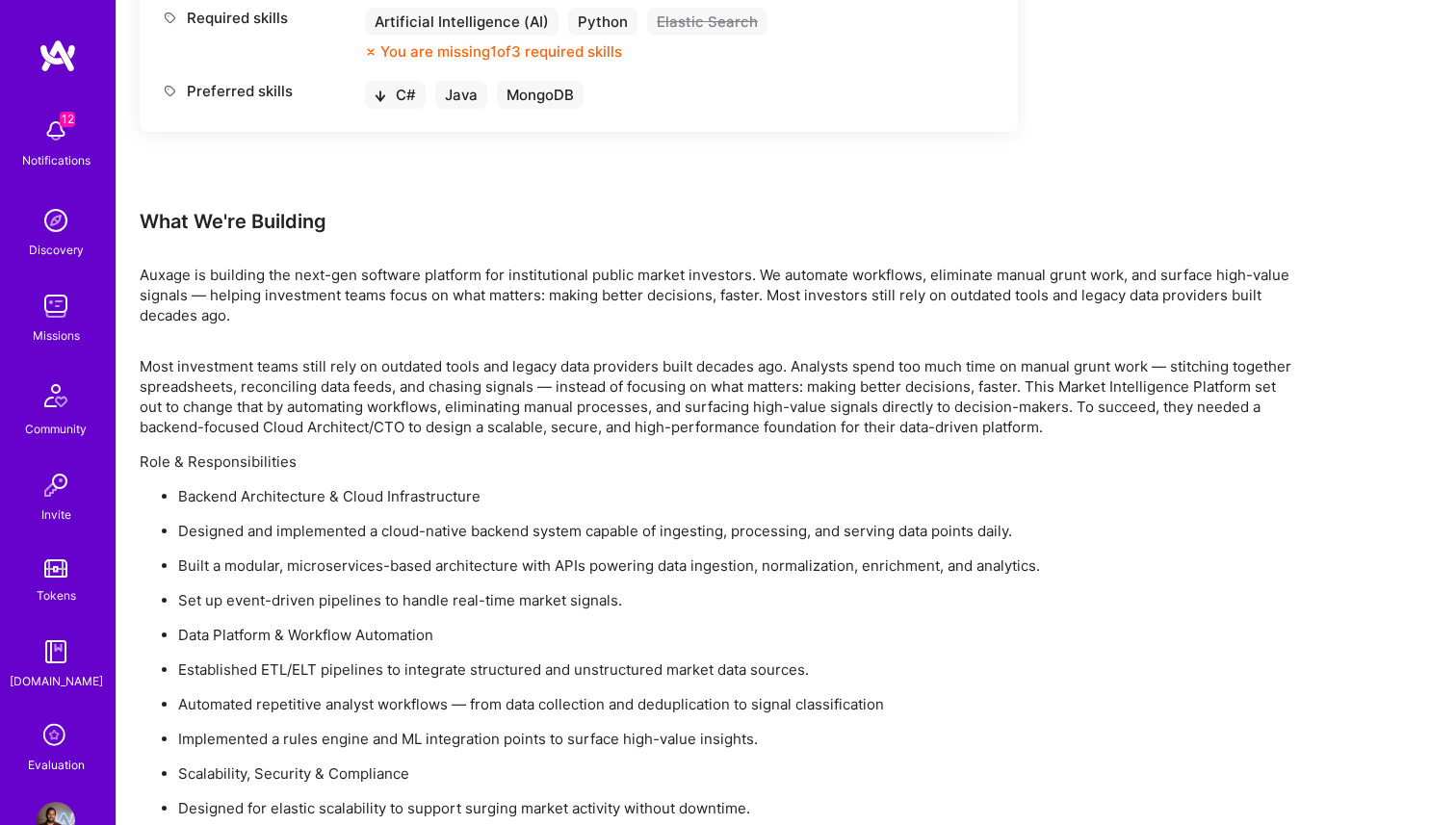
click at [986, 340] on div "Earn tokens for inviting a new [PERSON_NAME] to this mission Do you know the pe…" at bounding box center [717, 183] width 1156 height 1825
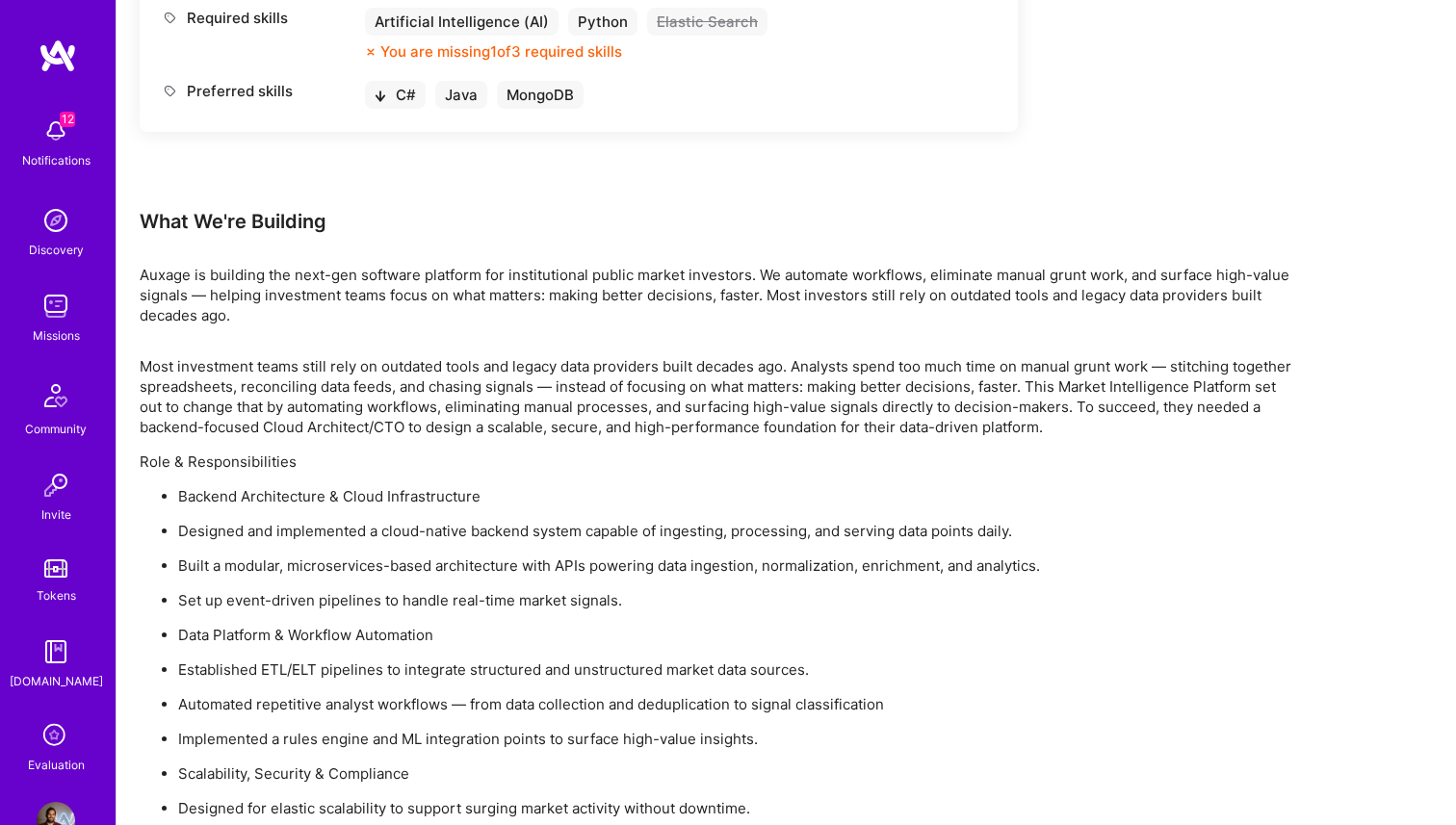
click at [1008, 226] on div "What We're Building" at bounding box center [717, 221] width 1156 height 25
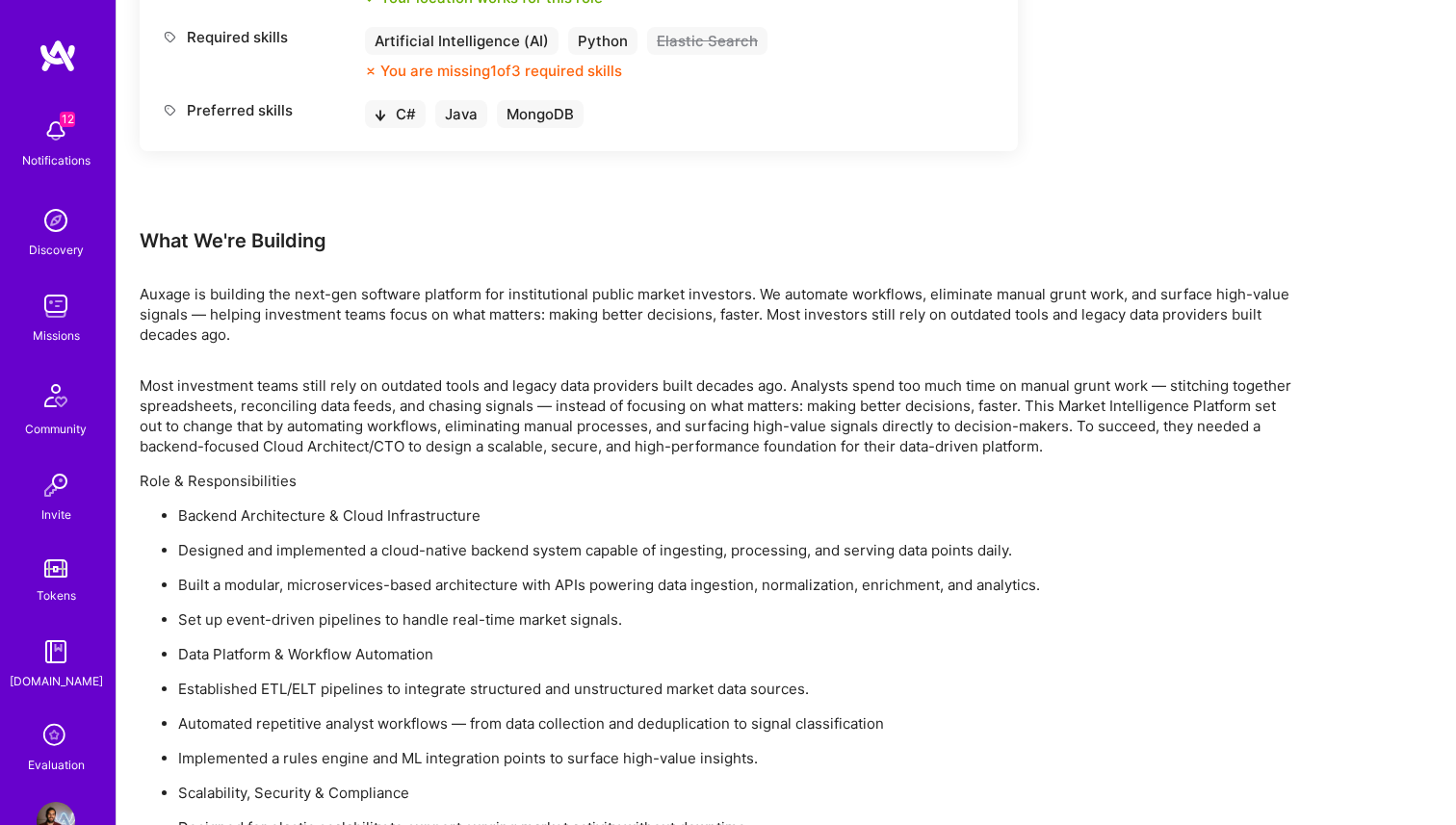
scroll to position [1154, 0]
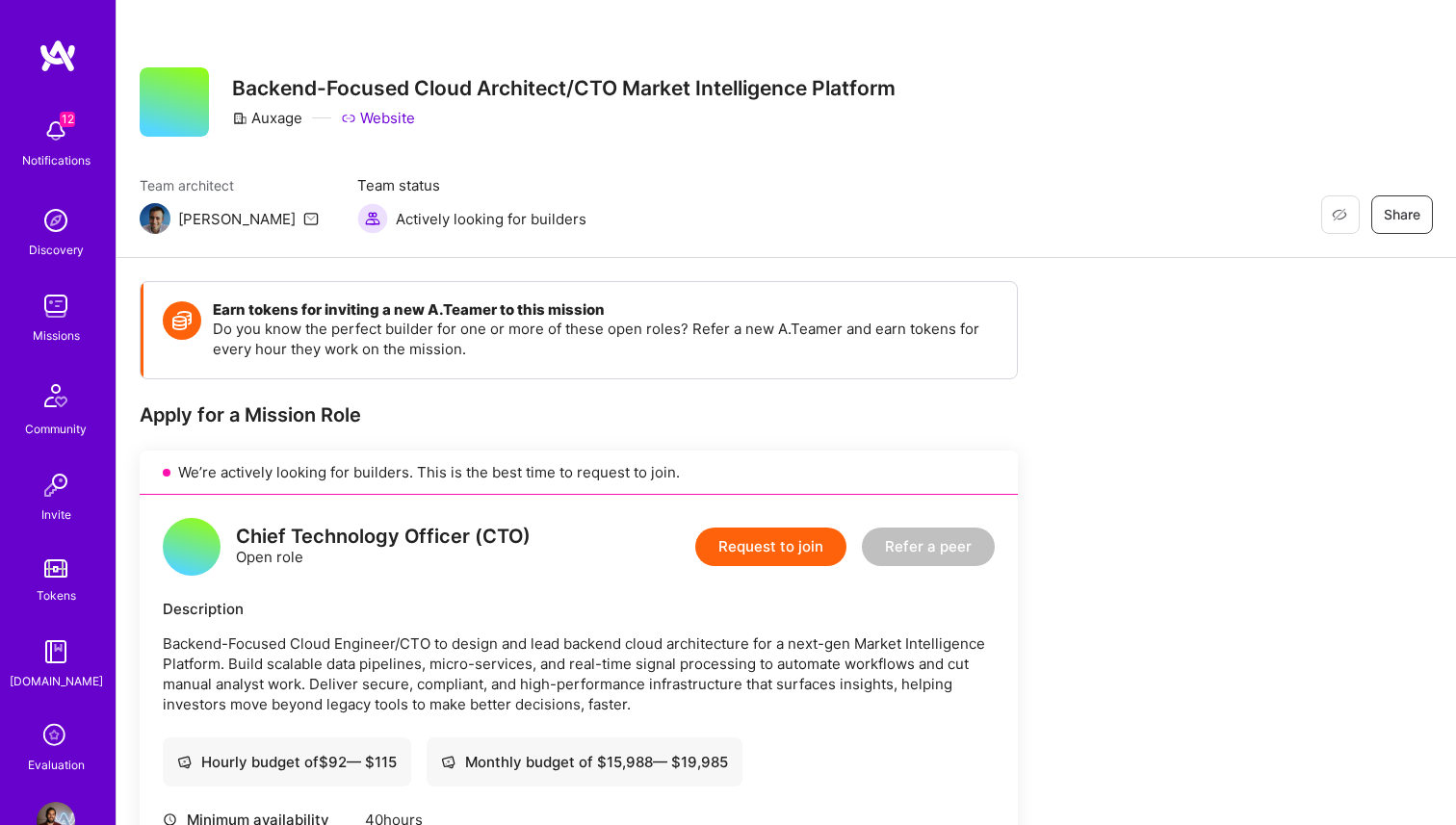
click at [828, 27] on div "Restore Not Interested Share Backend-Focused Cloud Architect/CTO Market Intelli…" at bounding box center [786, 129] width 1340 height 259
click at [62, 225] on img at bounding box center [55, 220] width 38 height 38
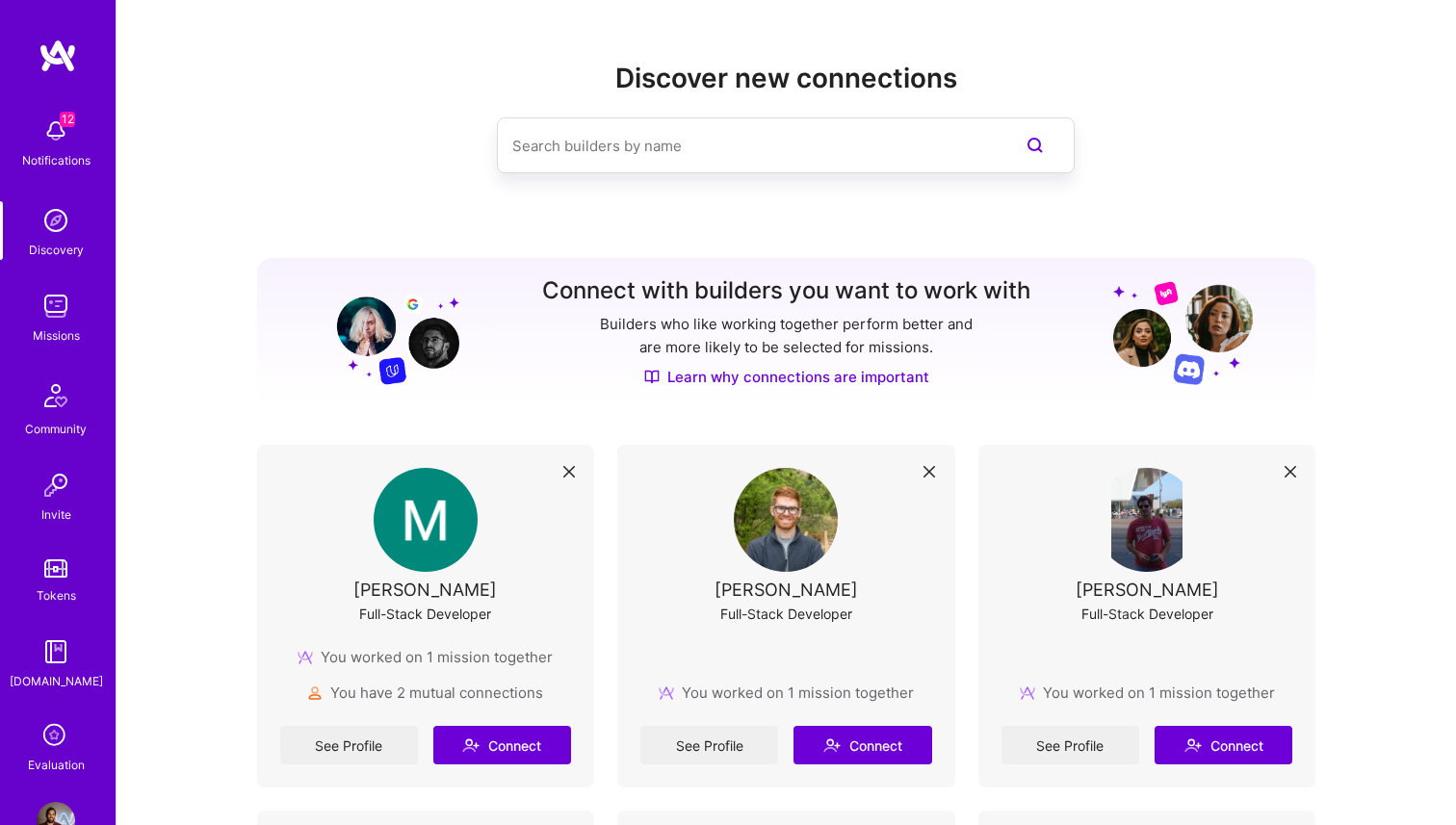
click at [64, 290] on img at bounding box center [55, 306] width 38 height 38
